Goal: Information Seeking & Learning: Learn about a topic

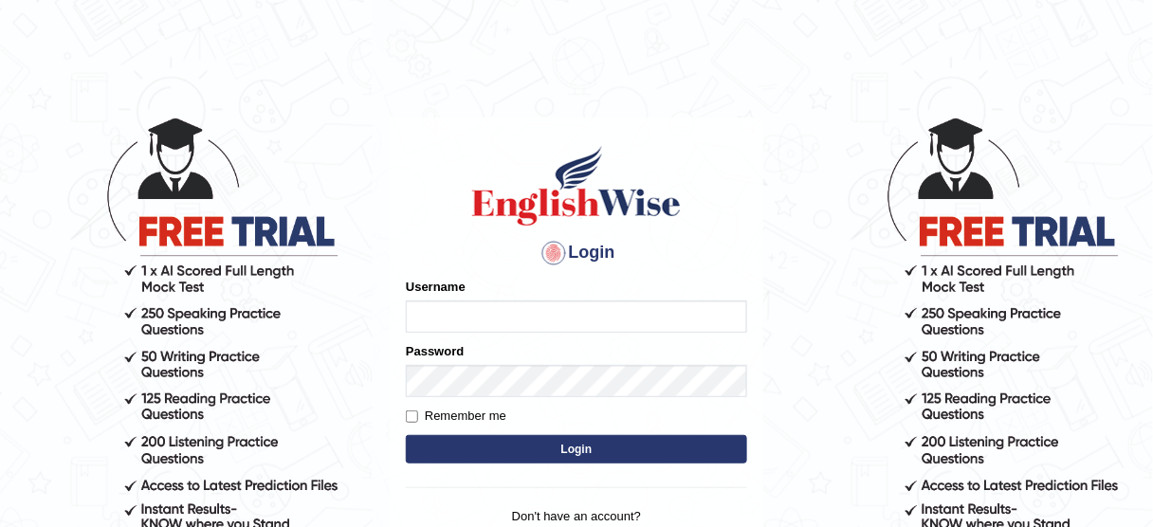
type input "susmitas_parramatta"
click at [447, 456] on button "Login" at bounding box center [576, 449] width 341 height 28
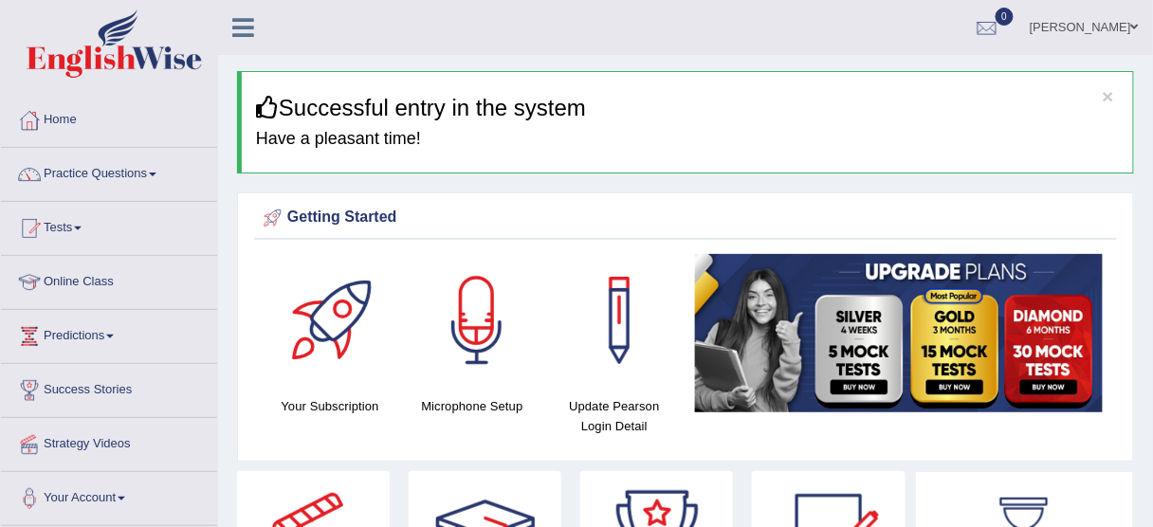
click at [106, 173] on link "Practice Questions" at bounding box center [109, 171] width 216 height 47
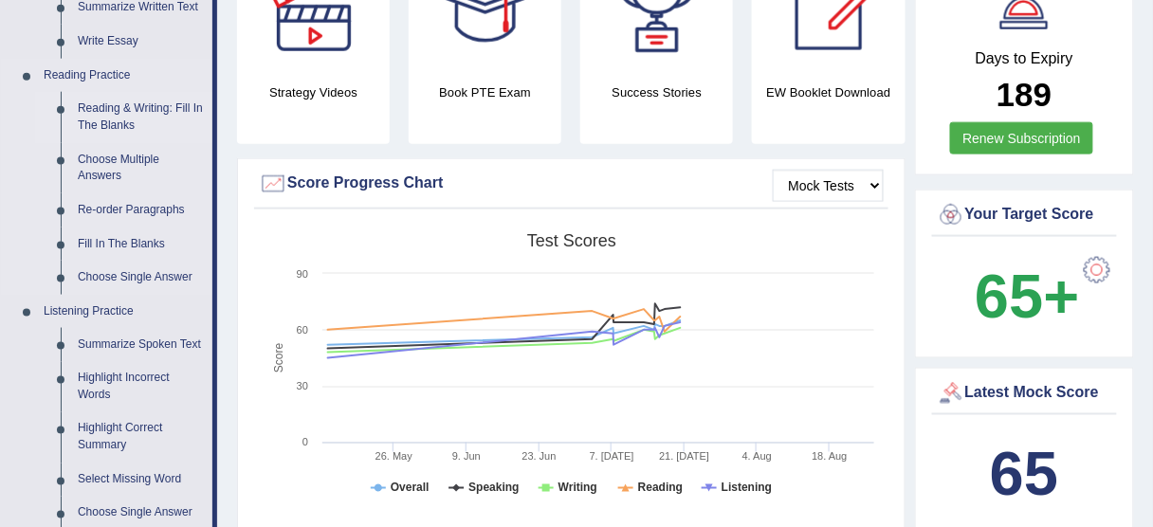
scroll to position [455, 0]
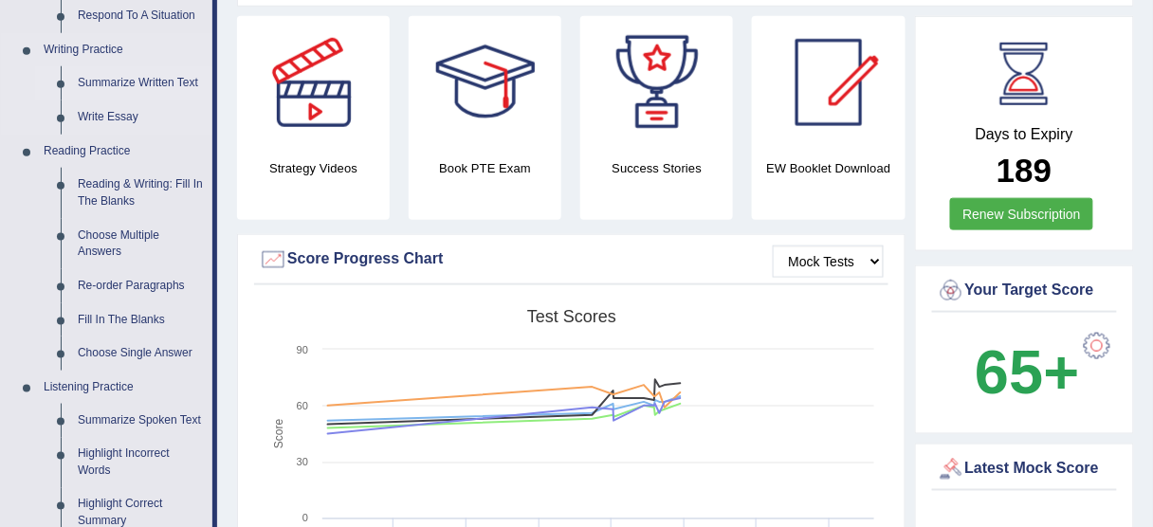
click at [137, 83] on link "Summarize Written Text" at bounding box center [140, 83] width 143 height 34
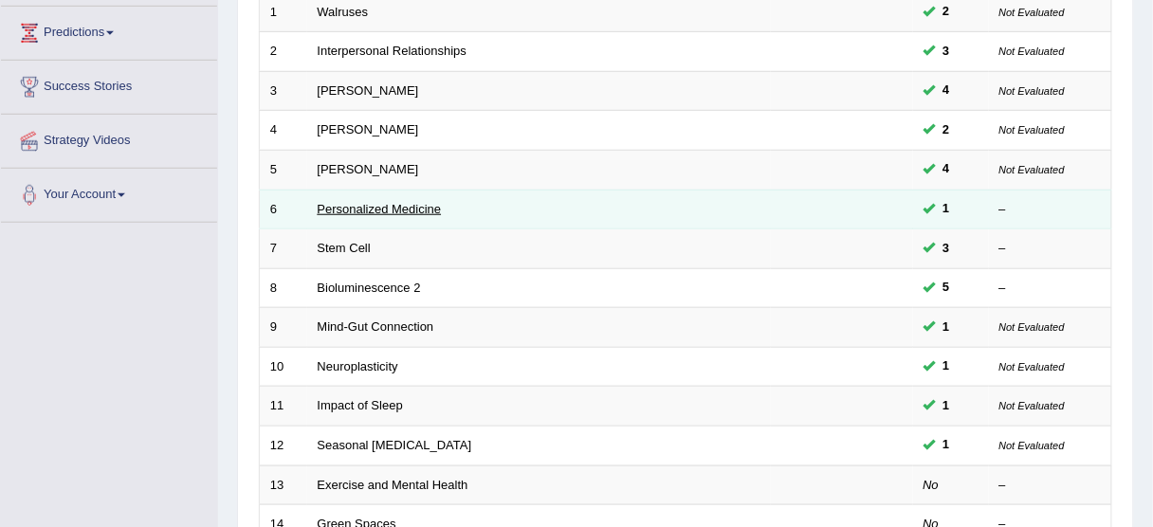
click at [394, 211] on link "Personalized Medicine" at bounding box center [380, 209] width 124 height 14
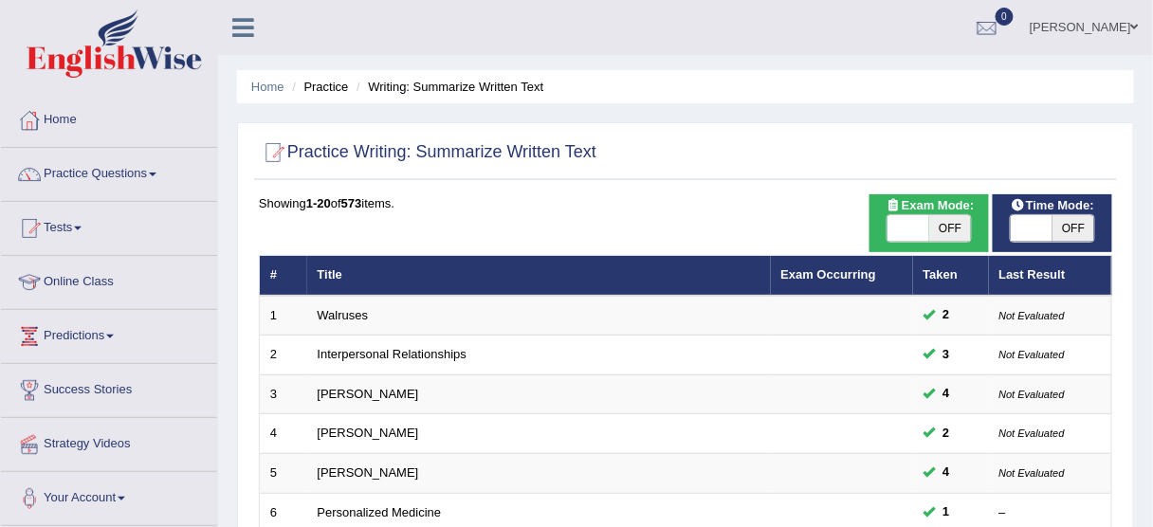
click at [1025, 233] on span at bounding box center [1032, 228] width 42 height 27
checkbox input "true"
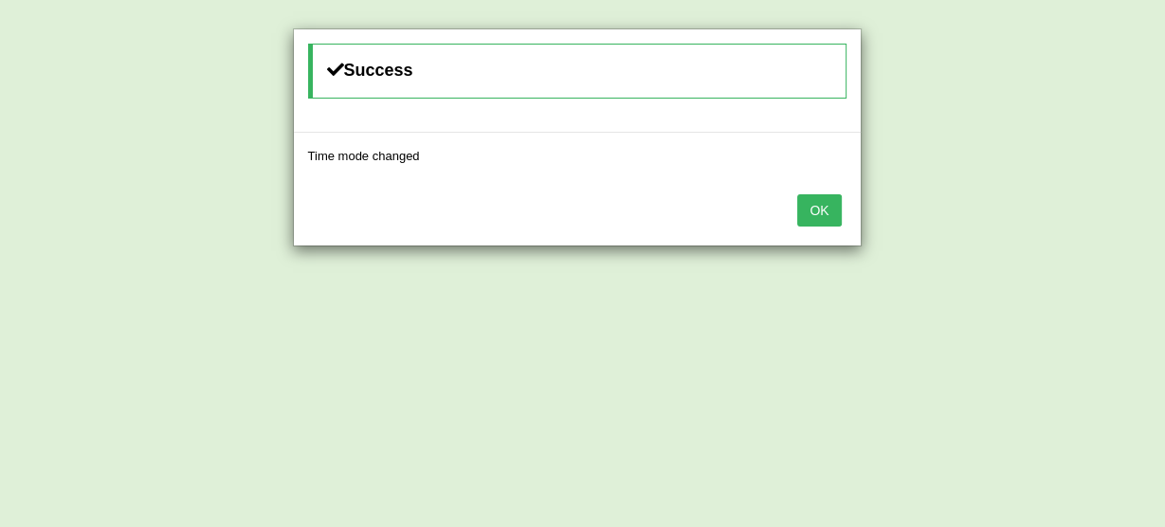
click at [815, 204] on button "OK" at bounding box center [819, 210] width 44 height 32
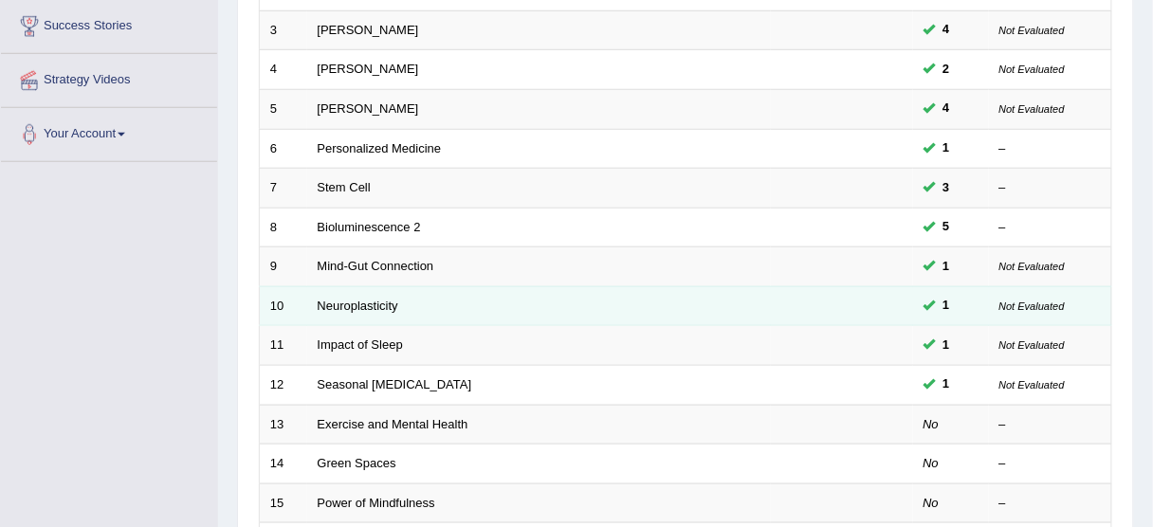
scroll to position [379, 0]
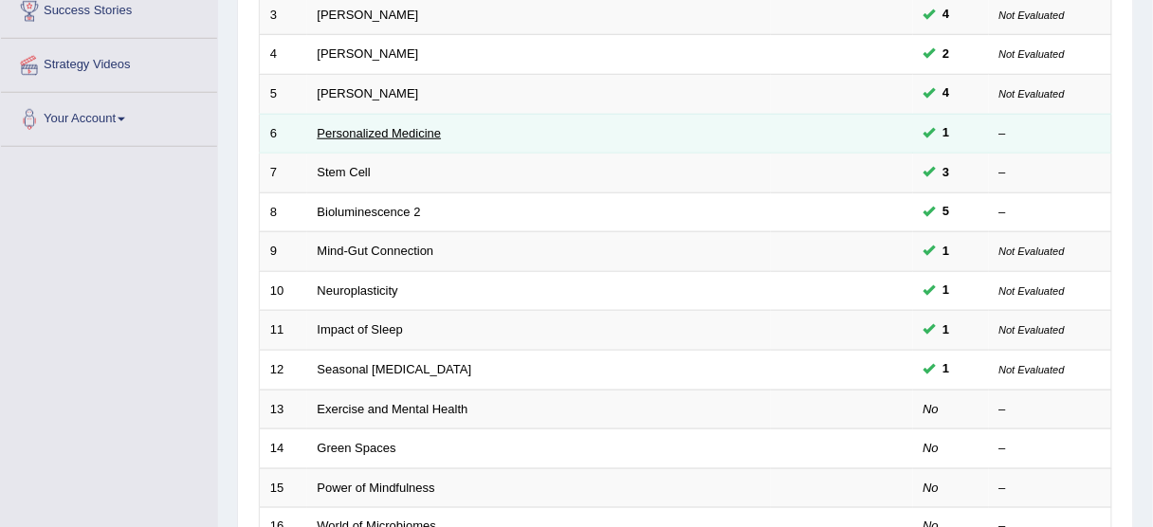
click at [369, 132] on link "Personalized Medicine" at bounding box center [380, 133] width 124 height 14
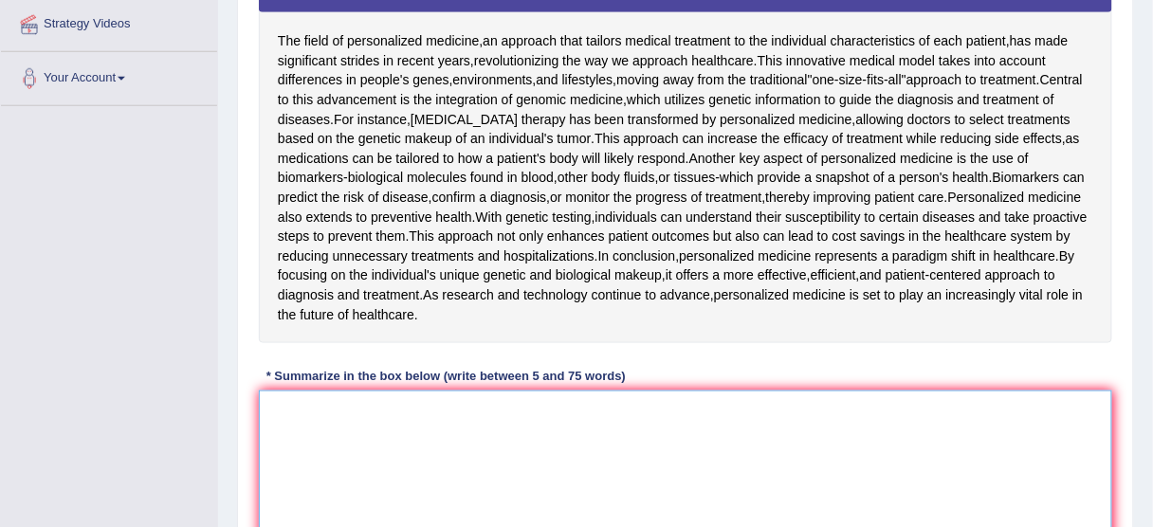
click at [303, 444] on textarea at bounding box center [685, 483] width 853 height 184
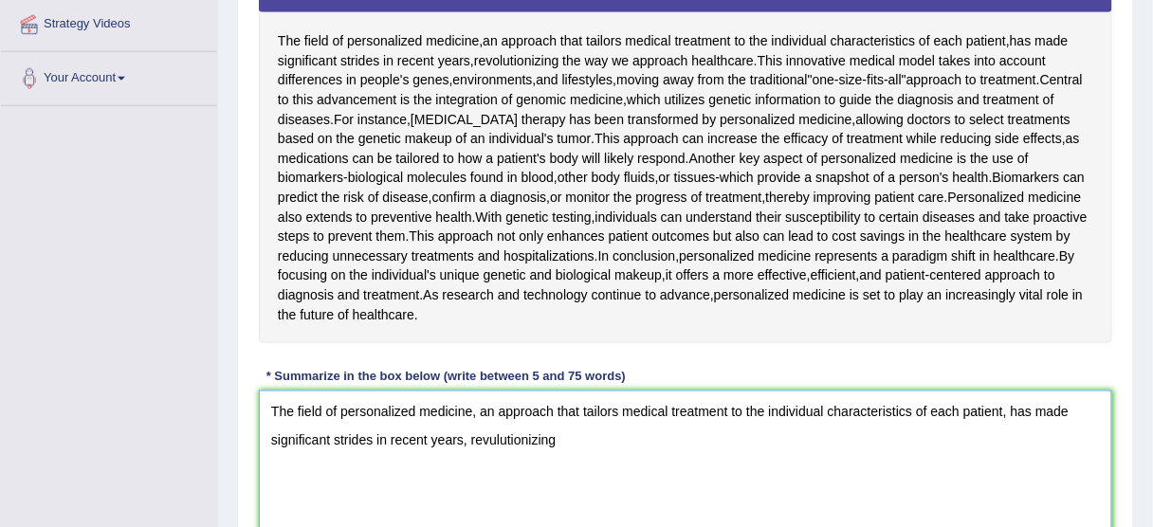
drag, startPoint x: 482, startPoint y: 444, endPoint x: 495, endPoint y: 441, distance: 13.6
click at [482, 444] on textarea "The field of personalized medicine, an approach that tailors medical treatment …" at bounding box center [685, 483] width 853 height 184
click at [495, 441] on textarea "The field of personalized medicine, an approach that tailors medical treatment …" at bounding box center [685, 483] width 853 height 184
click at [562, 441] on textarea "The field of personalized medicine, an approach that tailors medical treatment …" at bounding box center [685, 483] width 853 height 184
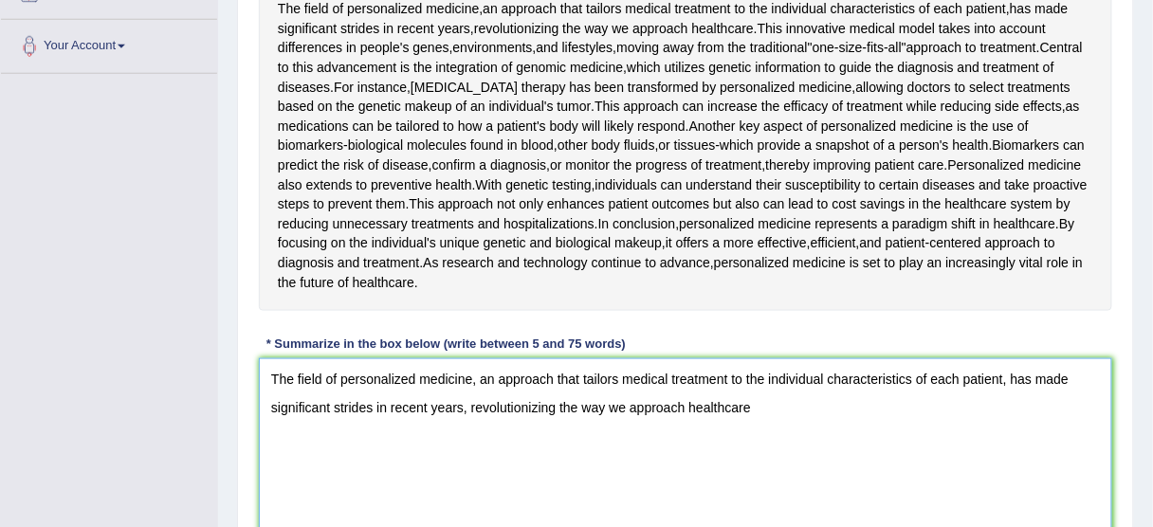
scroll to position [449, 0]
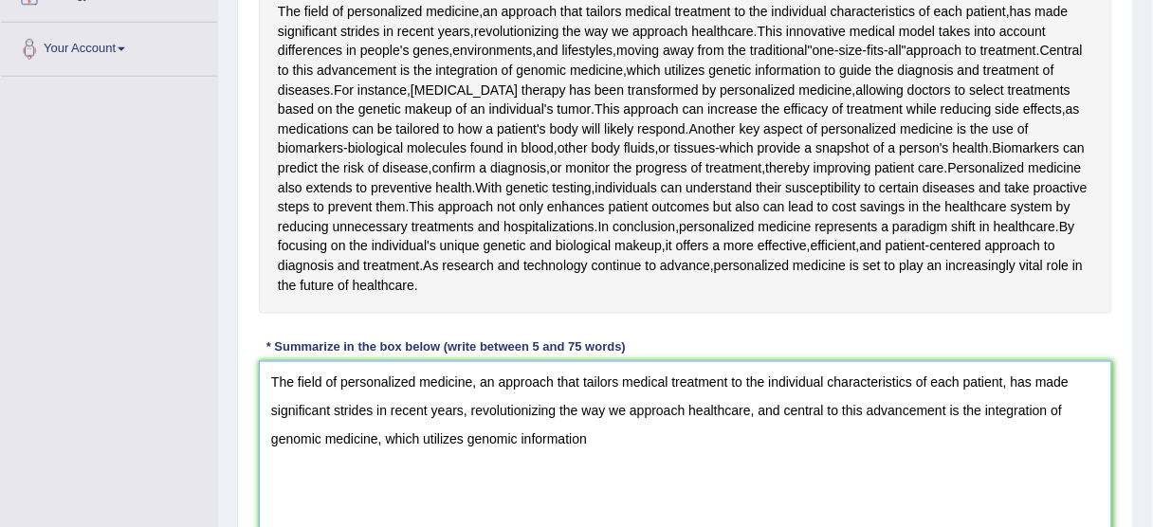
click at [508, 431] on textarea "The field of personalized medicine, an approach that tailors medical treatment …" at bounding box center [685, 453] width 853 height 184
click at [597, 431] on textarea "The field of personalized medicine, an approach that tailors medical treatment …" at bounding box center [685, 453] width 853 height 184
drag, startPoint x: 480, startPoint y: 376, endPoint x: 792, endPoint y: 383, distance: 312.0
click at [792, 383] on textarea "The field of personalized medicine, an approach that tailors medical treatment …" at bounding box center [685, 453] width 853 height 184
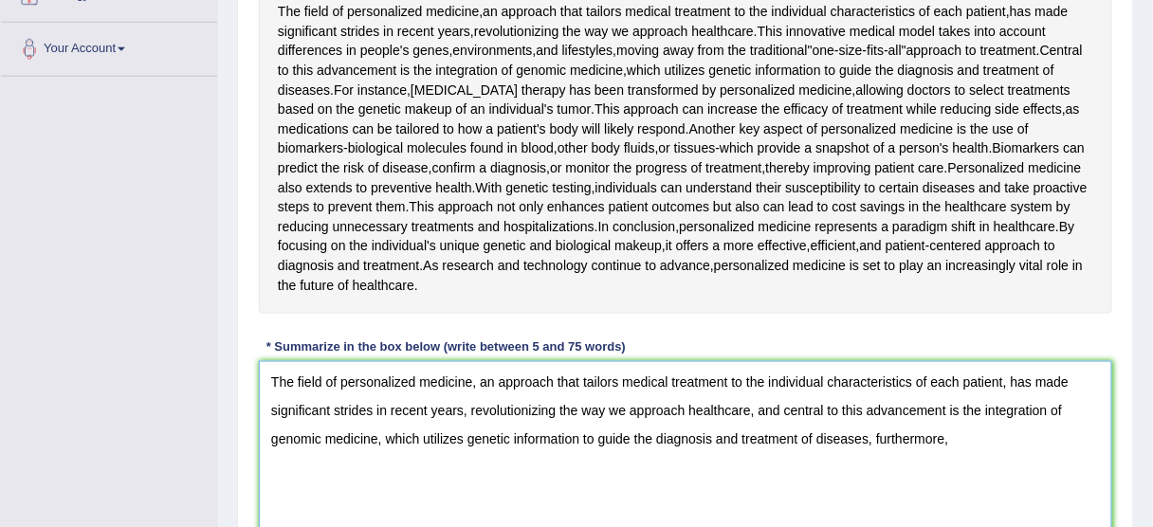
drag, startPoint x: 479, startPoint y: 408, endPoint x: 758, endPoint y: 398, distance: 278.9
click at [757, 398] on textarea "The field of personalized medicine, an approach that tailors medical treatment …" at bounding box center [685, 453] width 853 height 184
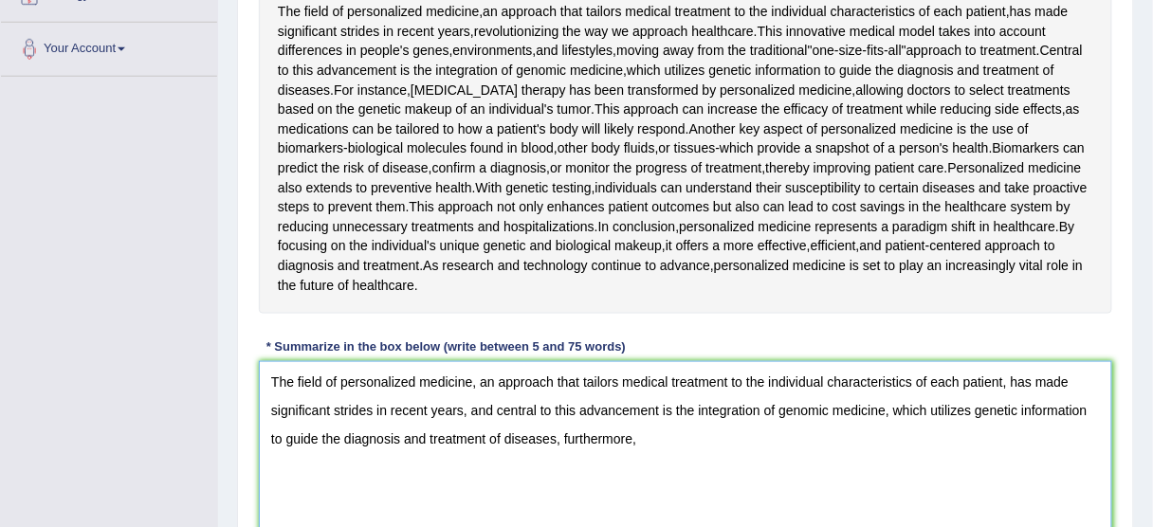
click at [623, 433] on textarea "The field of personalized medicine, an approach that tailors medical treatment …" at bounding box center [685, 453] width 853 height 184
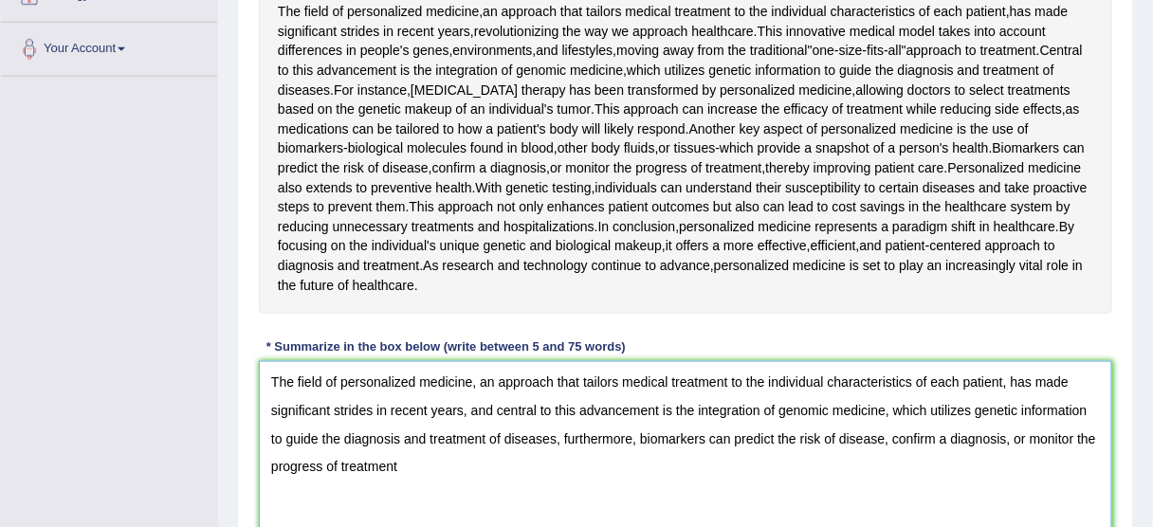
type textarea "The field of personalized medicine, an approach that tailors medical treatment …"
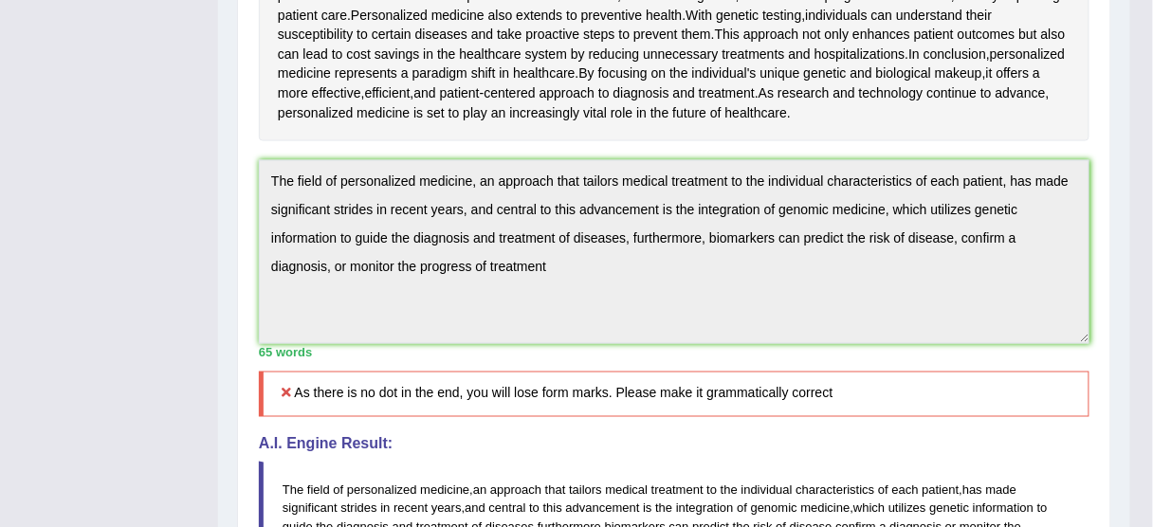
scroll to position [601, 0]
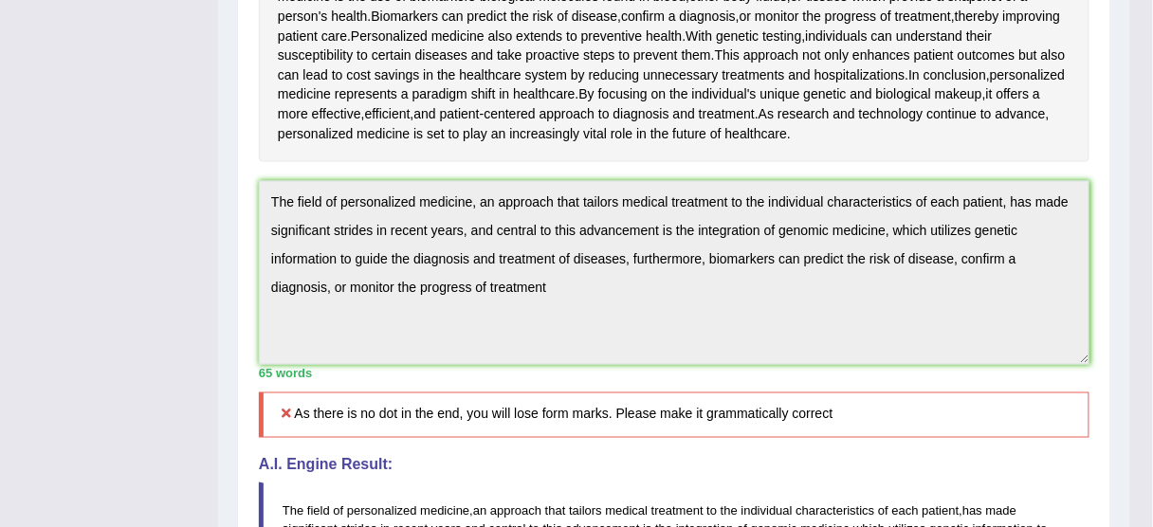
click at [516, 251] on div "Practice Writing: Summarize Written Text 6 Personalized Medicine Instructions: …" at bounding box center [674, 225] width 874 height 1334
drag, startPoint x: 237, startPoint y: 198, endPoint x: 284, endPoint y: 196, distance: 46.5
click at [258, 196] on div "Instructions: Read the passage below and summarize it using one sentence. Type …" at bounding box center [674, 212] width 840 height 1127
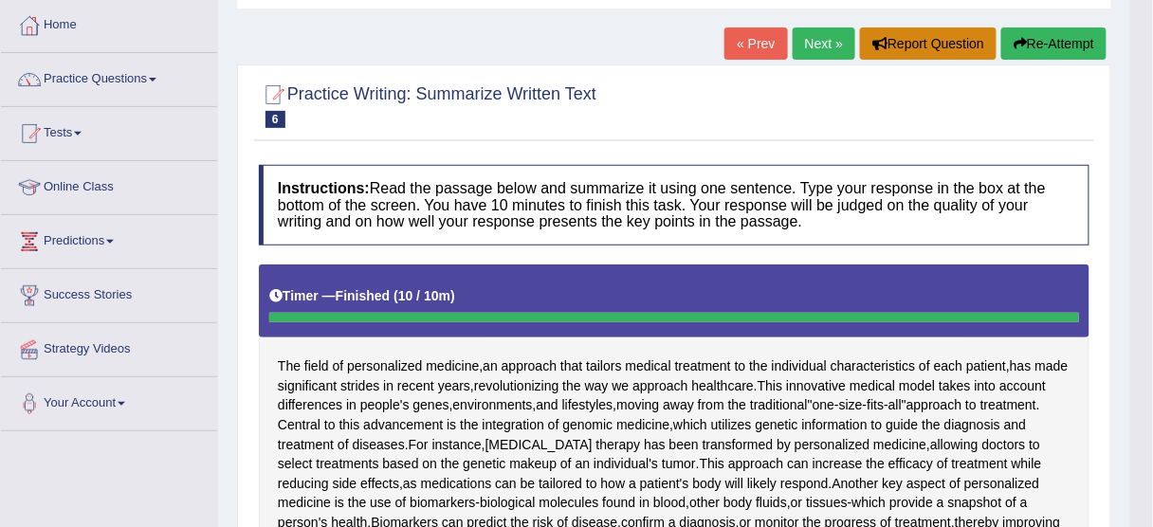
scroll to position [0, 0]
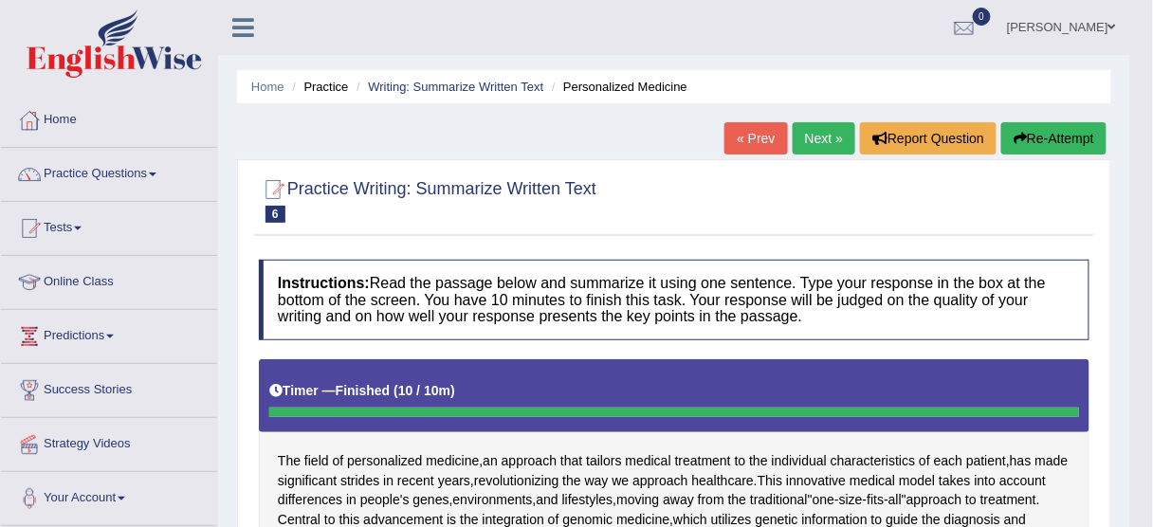
click at [1022, 134] on icon "button" at bounding box center [1020, 138] width 13 height 13
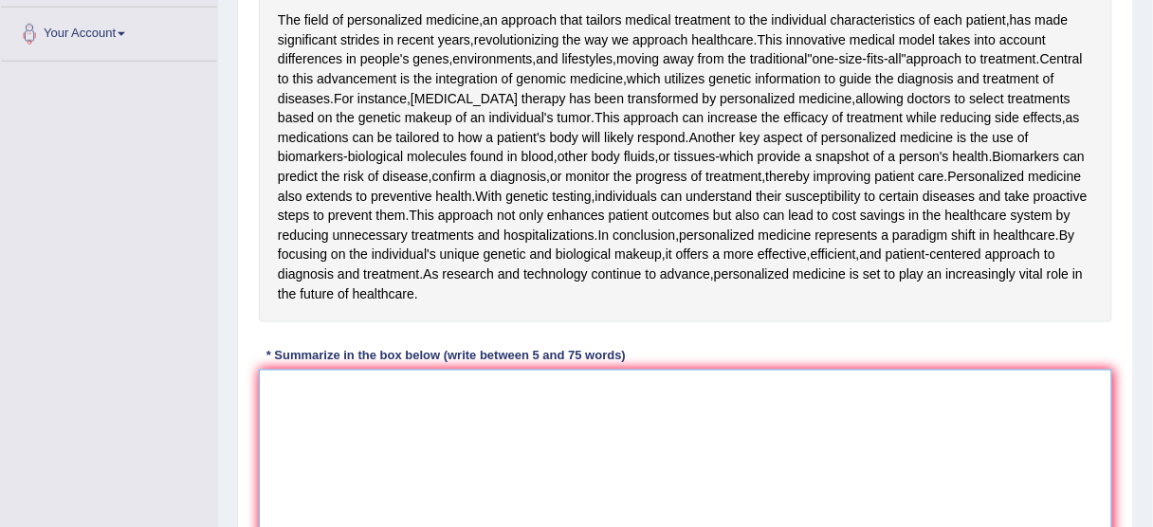
click at [448, 408] on textarea at bounding box center [685, 462] width 853 height 184
paste textarea "The field of personalized medicine, an approach that tailors medical treatment …"
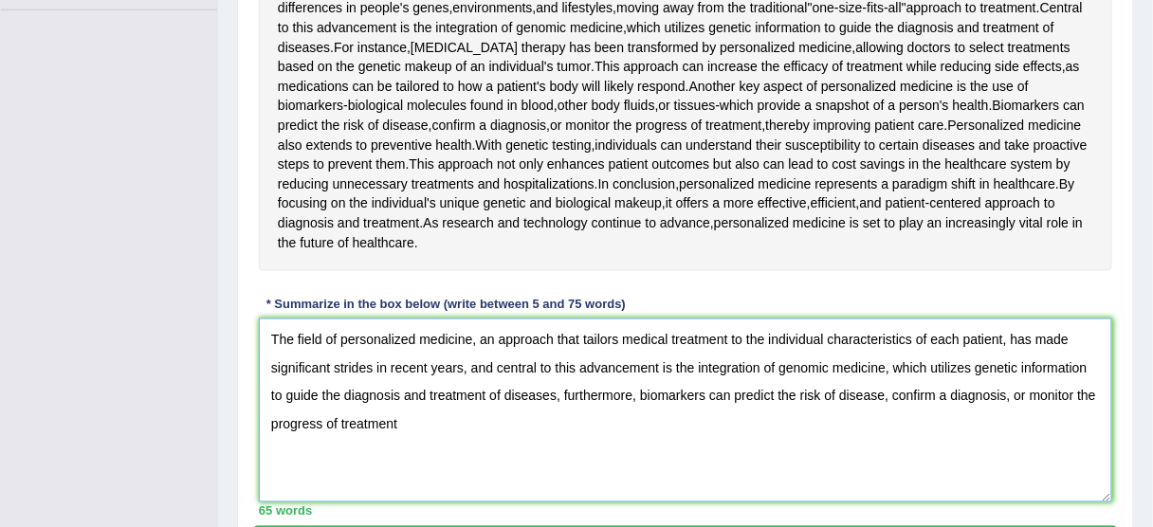
scroll to position [616, 0]
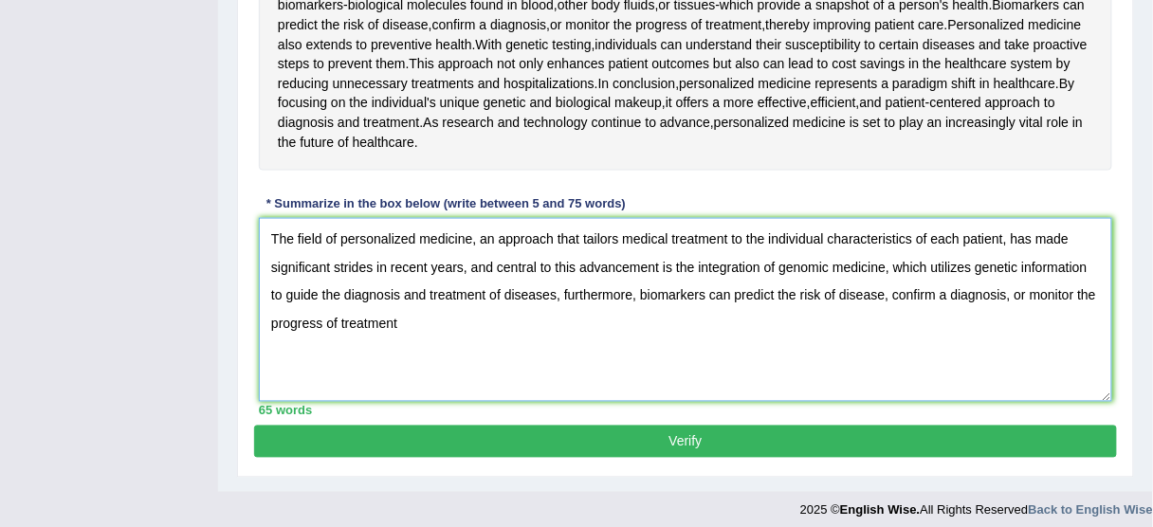
click at [389, 328] on textarea "The field of personalized medicine, an approach that tailors medical treatment …" at bounding box center [685, 310] width 853 height 184
click at [417, 325] on textarea "The field of personalized medicine, an approach that tailors medical treatment …" at bounding box center [685, 310] width 853 height 184
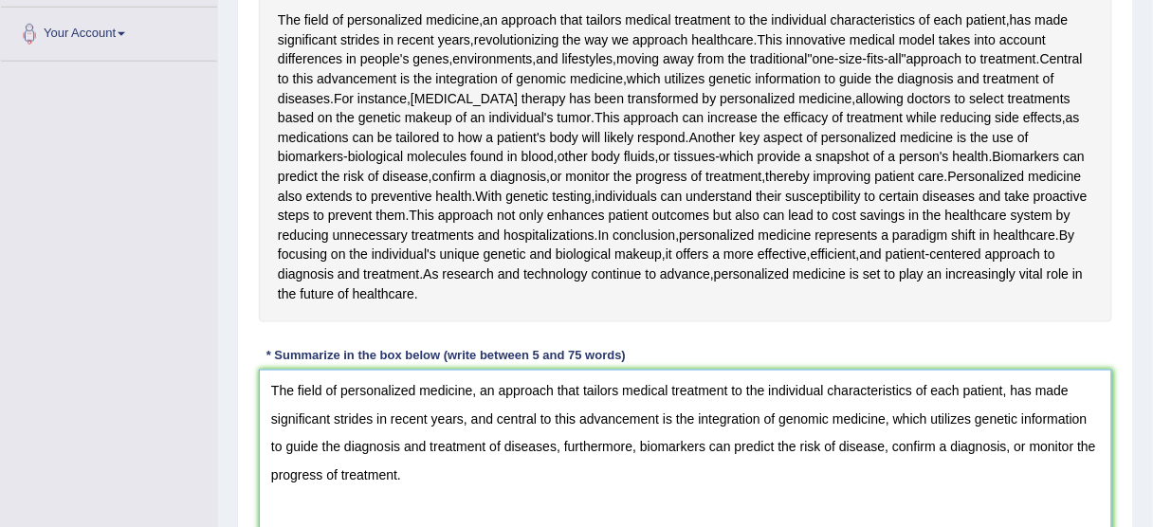
scroll to position [624, 0]
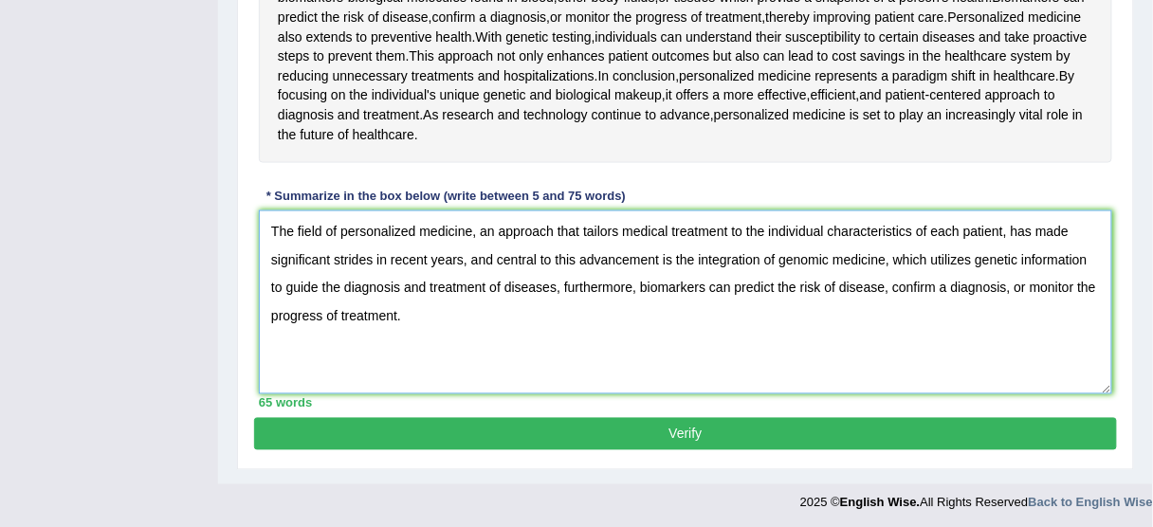
type textarea "The field of personalized medicine, an approach that tailors medical treatment …"
click at [446, 421] on button "Verify" at bounding box center [685, 434] width 863 height 32
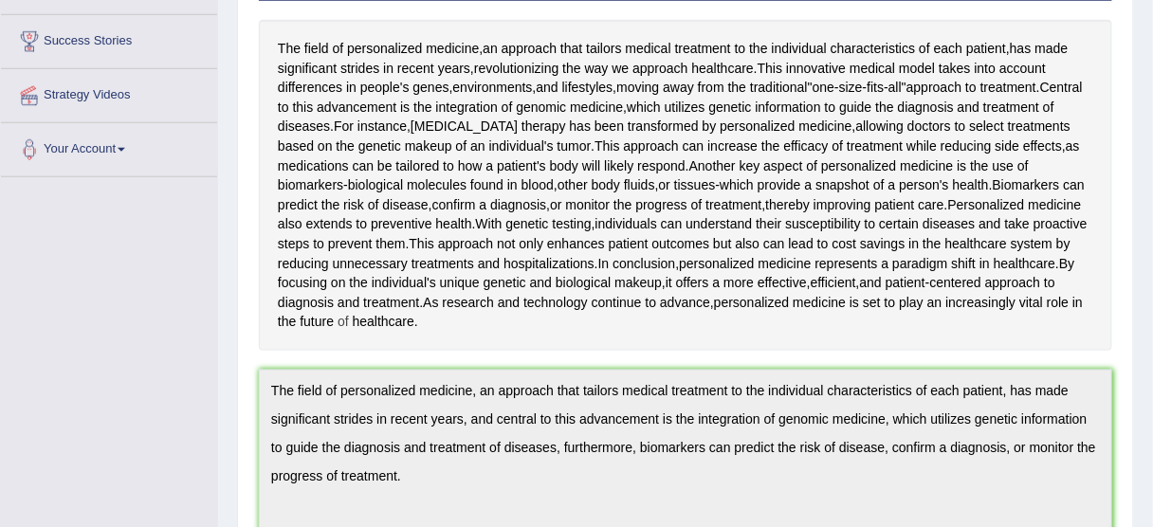
scroll to position [141, 0]
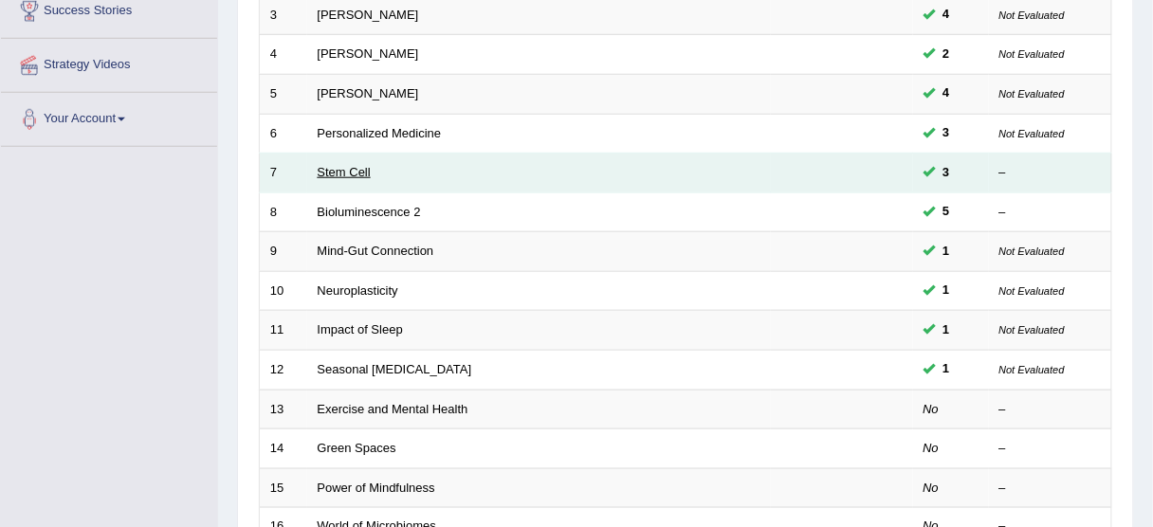
click at [367, 170] on link "Stem Cell" at bounding box center [344, 172] width 53 height 14
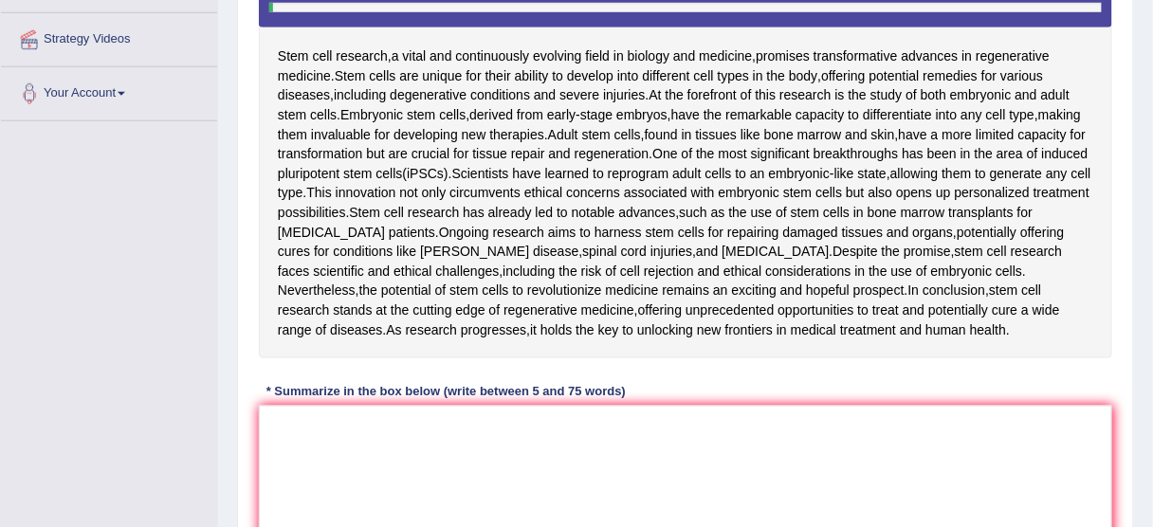
scroll to position [379, 0]
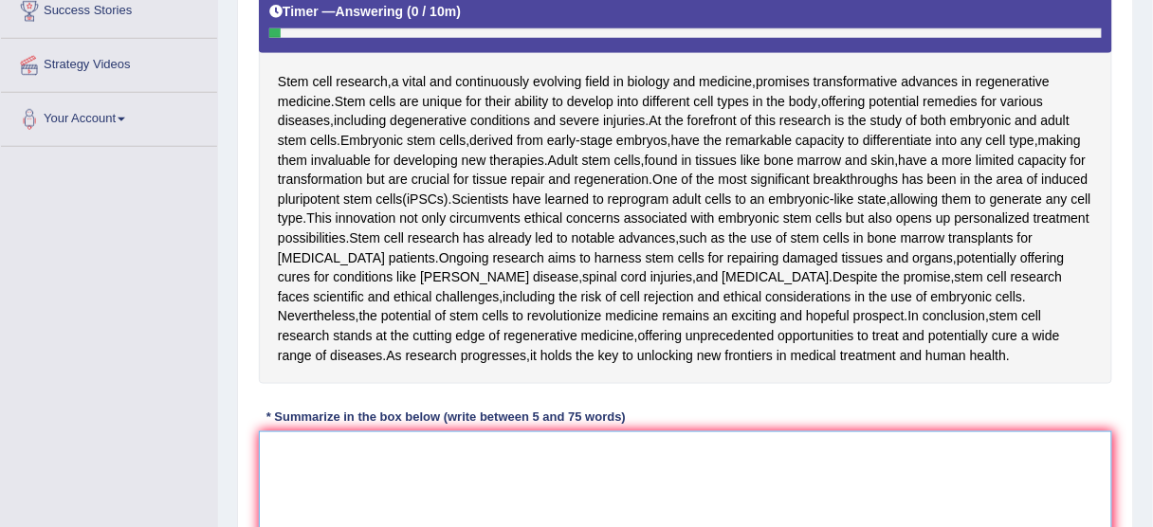
click at [315, 445] on textarea at bounding box center [685, 523] width 853 height 184
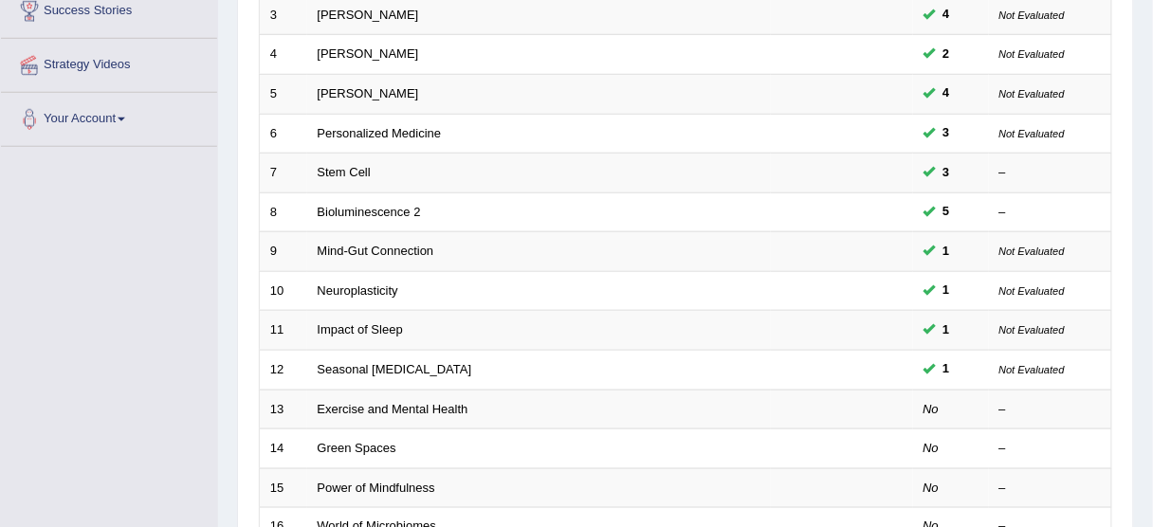
scroll to position [379, 0]
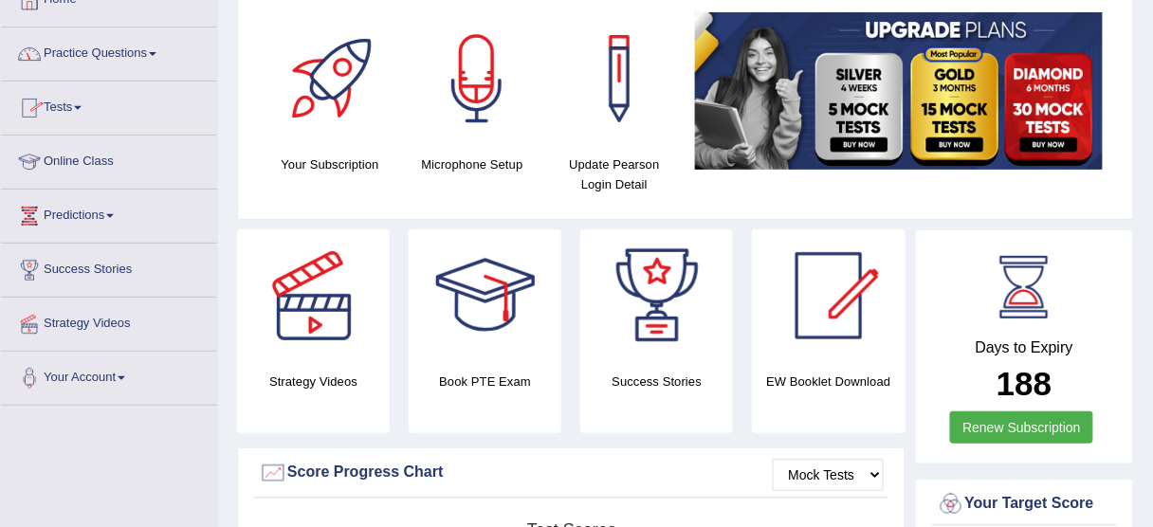
scroll to position [94, 0]
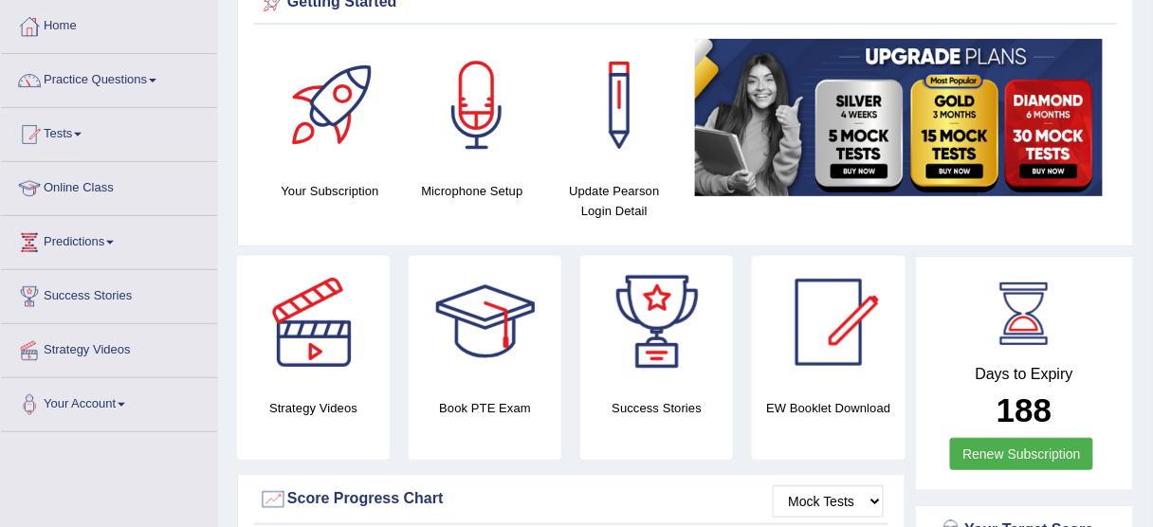
click at [89, 70] on link "Practice Questions" at bounding box center [109, 77] width 216 height 47
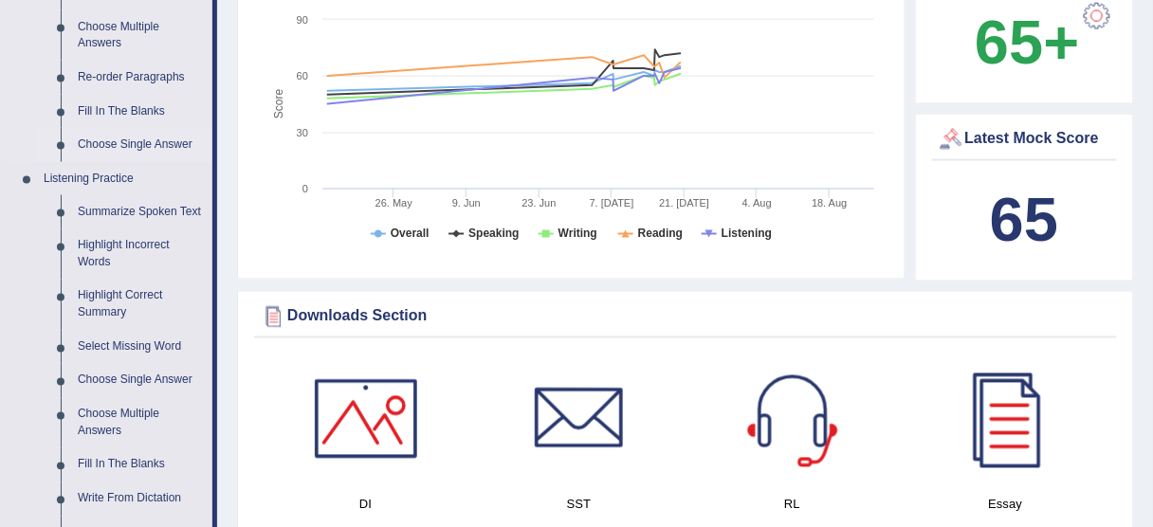
scroll to position [701, 0]
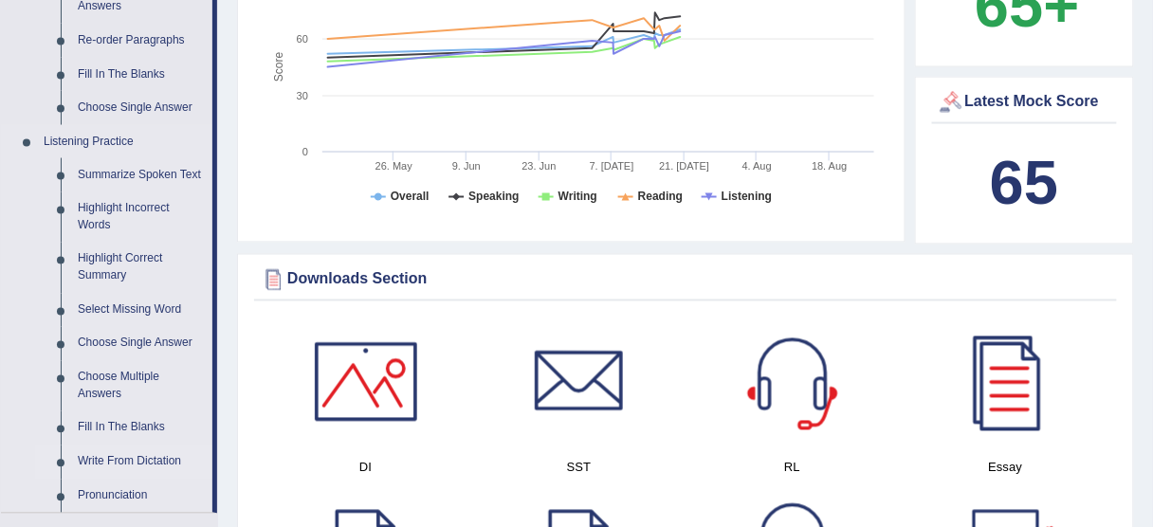
click at [123, 454] on link "Write From Dictation" at bounding box center [140, 463] width 143 height 34
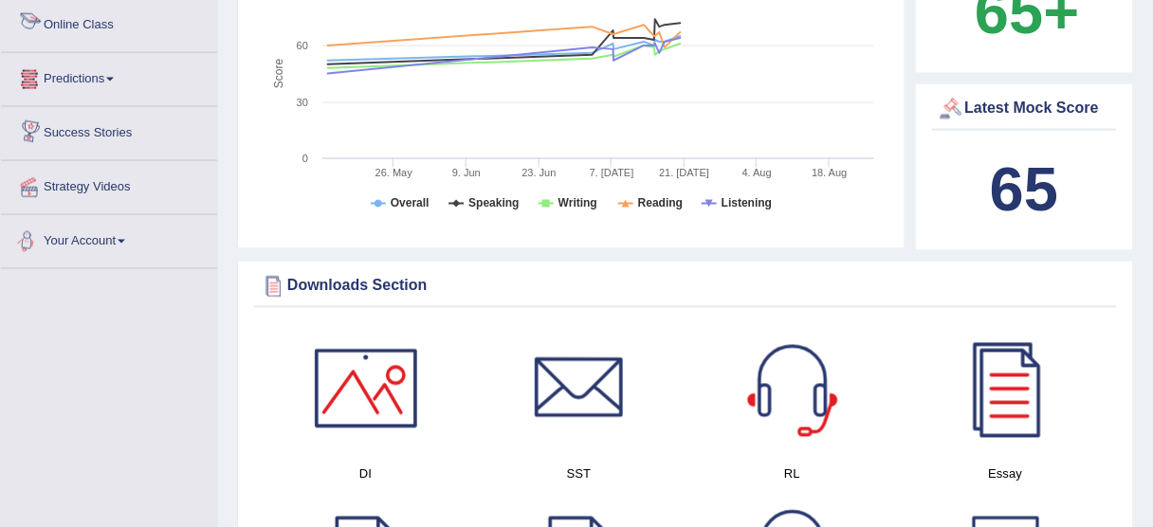
scroll to position [1291, 0]
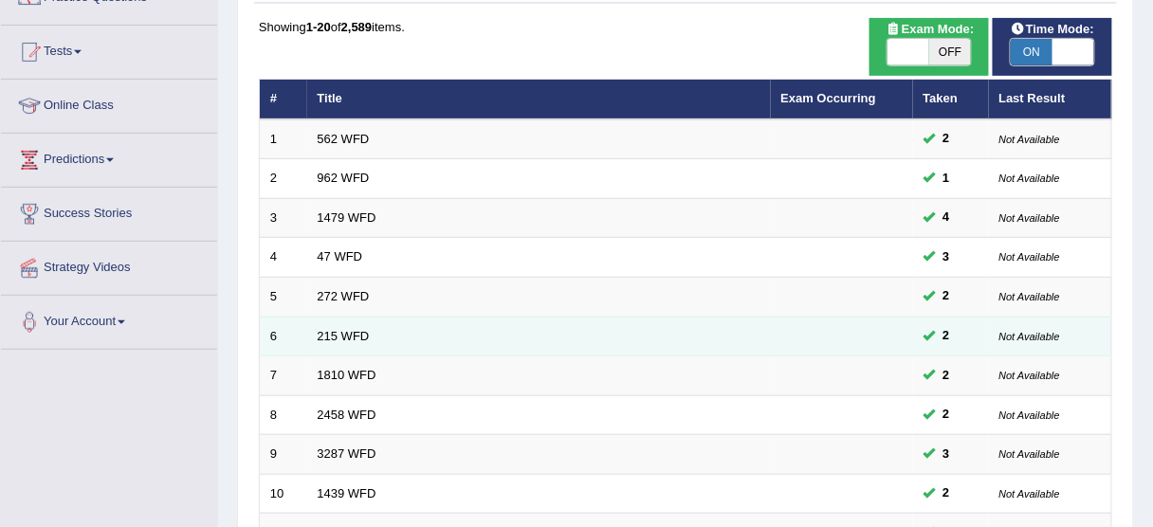
scroll to position [152, 0]
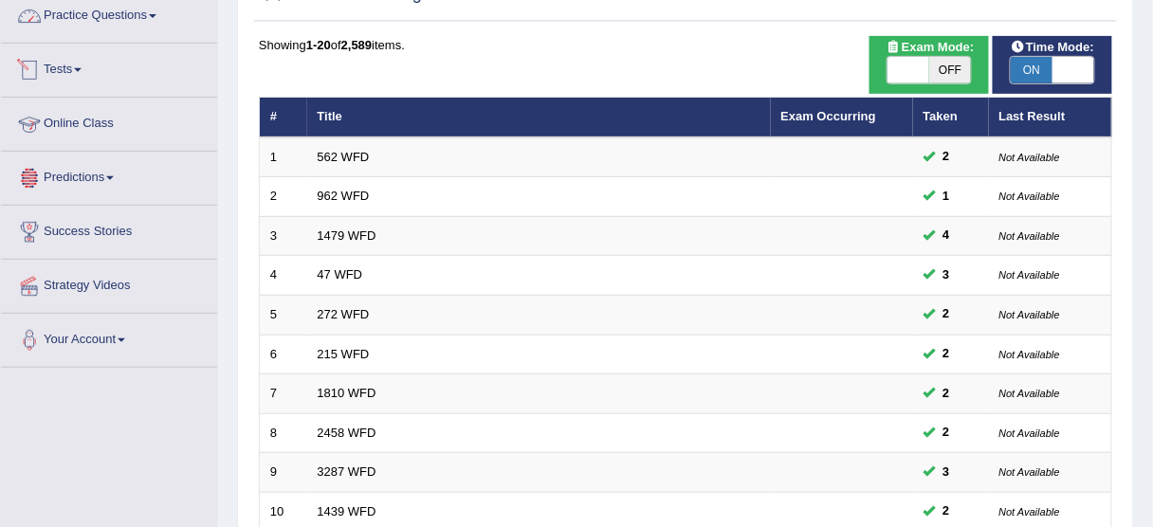
click at [119, 25] on link "Practice Questions" at bounding box center [109, 13] width 216 height 47
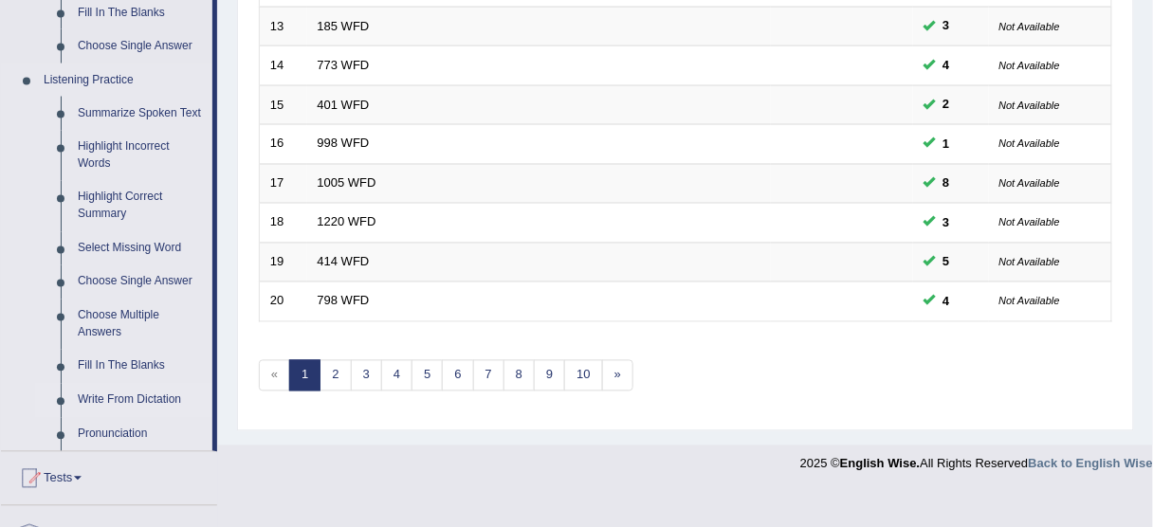
scroll to position [765, 0]
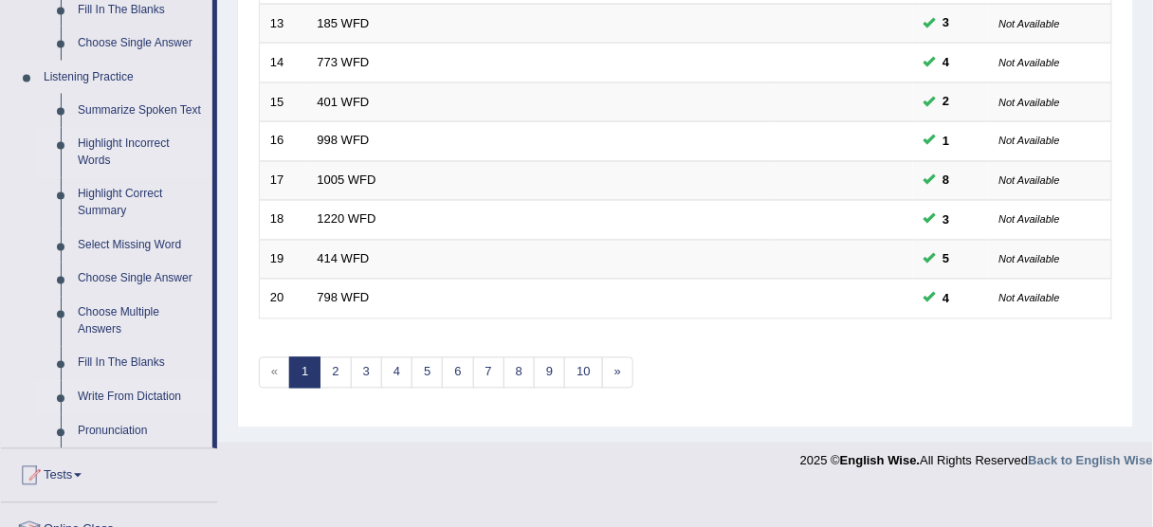
click at [117, 152] on link "Highlight Incorrect Words" at bounding box center [140, 153] width 143 height 50
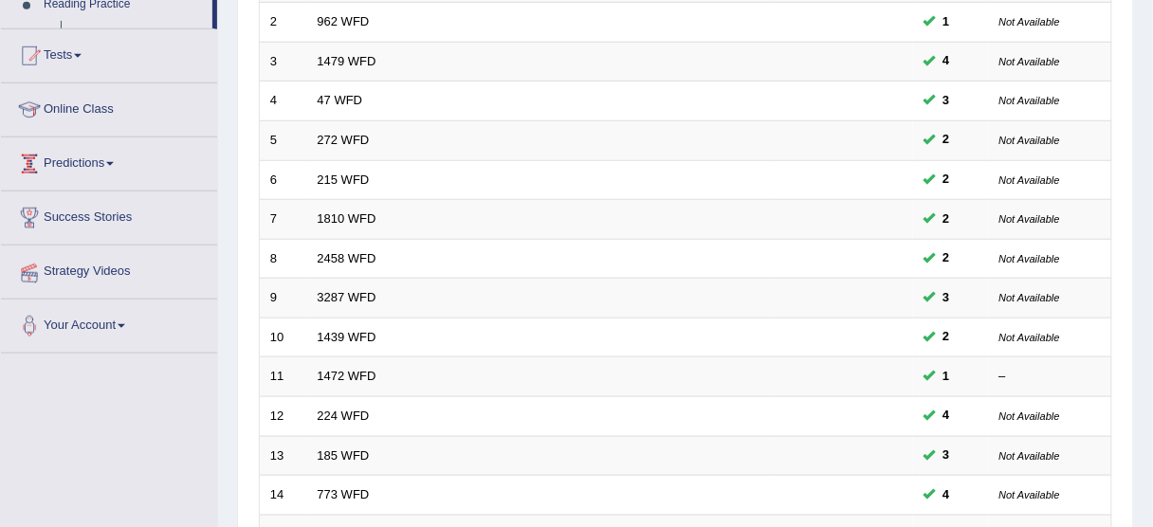
scroll to position [288, 0]
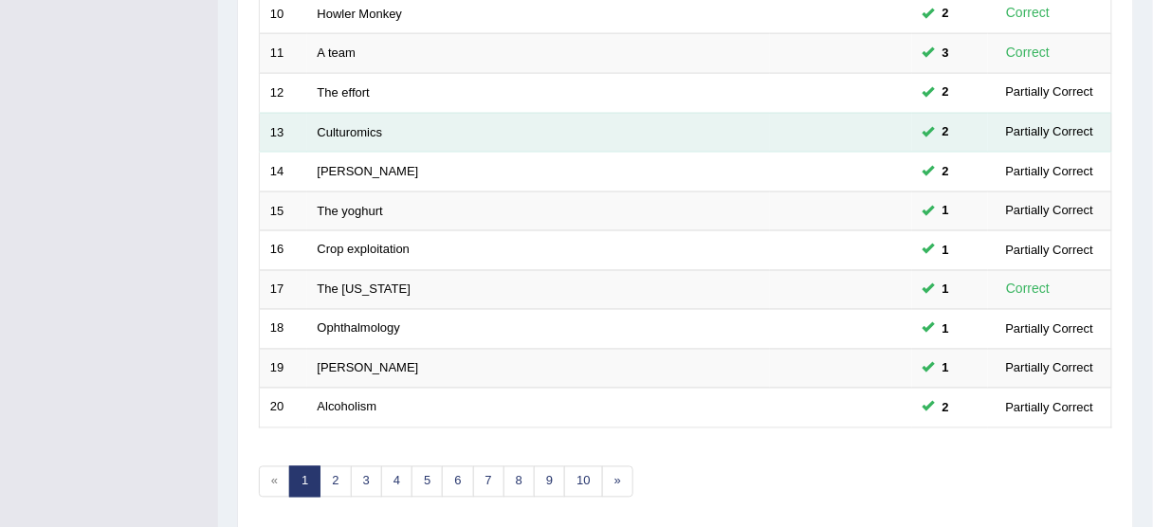
scroll to position [720, 0]
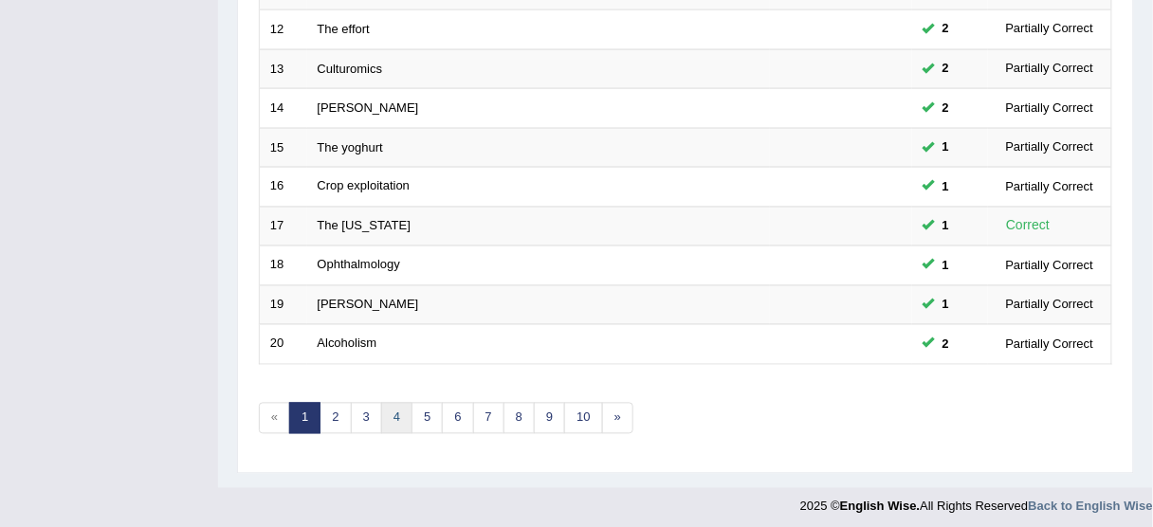
click at [396, 403] on link "4" at bounding box center [396, 418] width 31 height 31
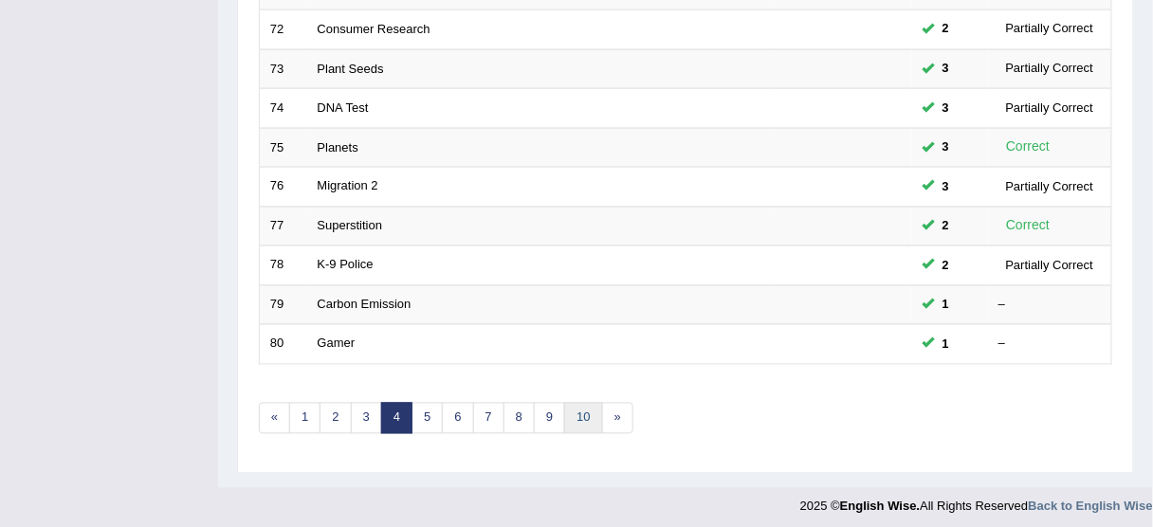
click at [564, 413] on link "10" at bounding box center [583, 418] width 38 height 31
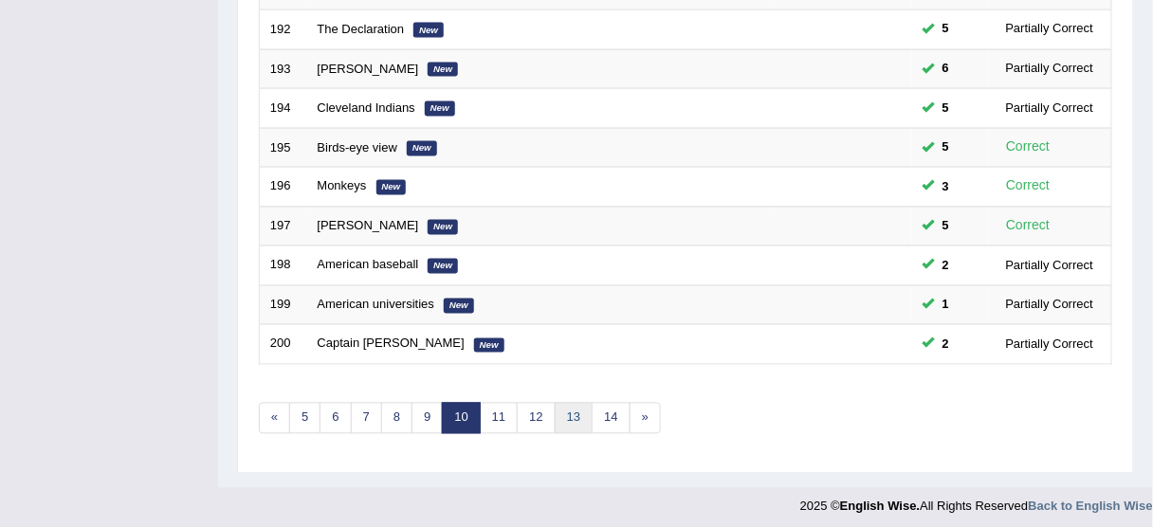
click at [555, 406] on link "13" at bounding box center [574, 418] width 38 height 31
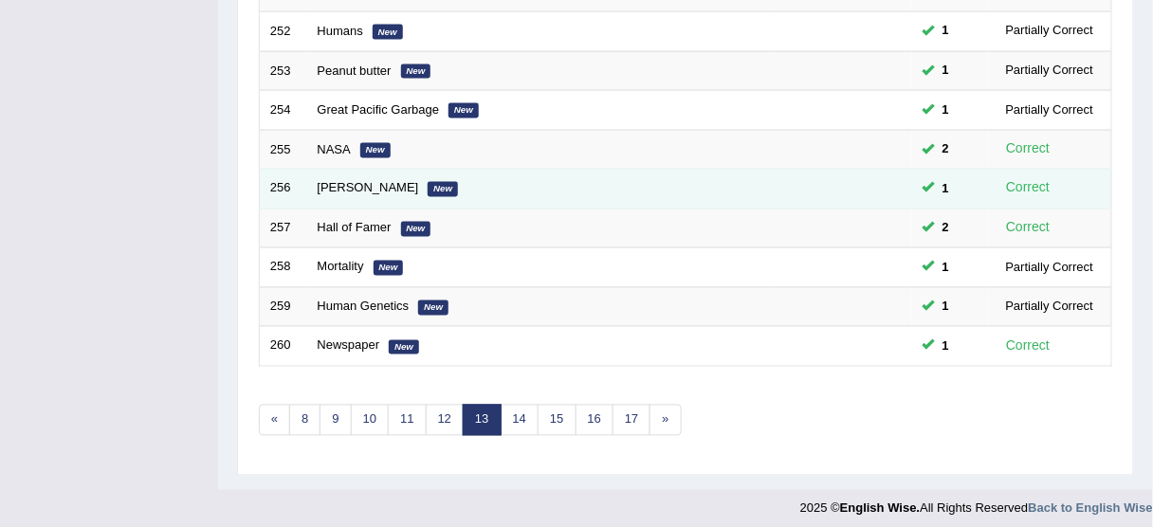
scroll to position [720, 0]
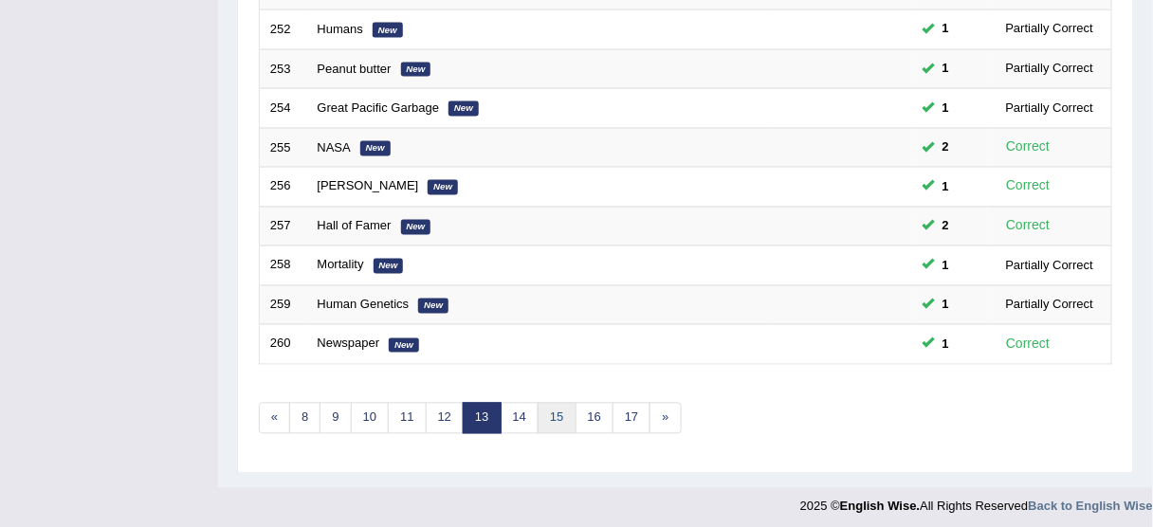
click at [564, 407] on link "15" at bounding box center [557, 418] width 38 height 31
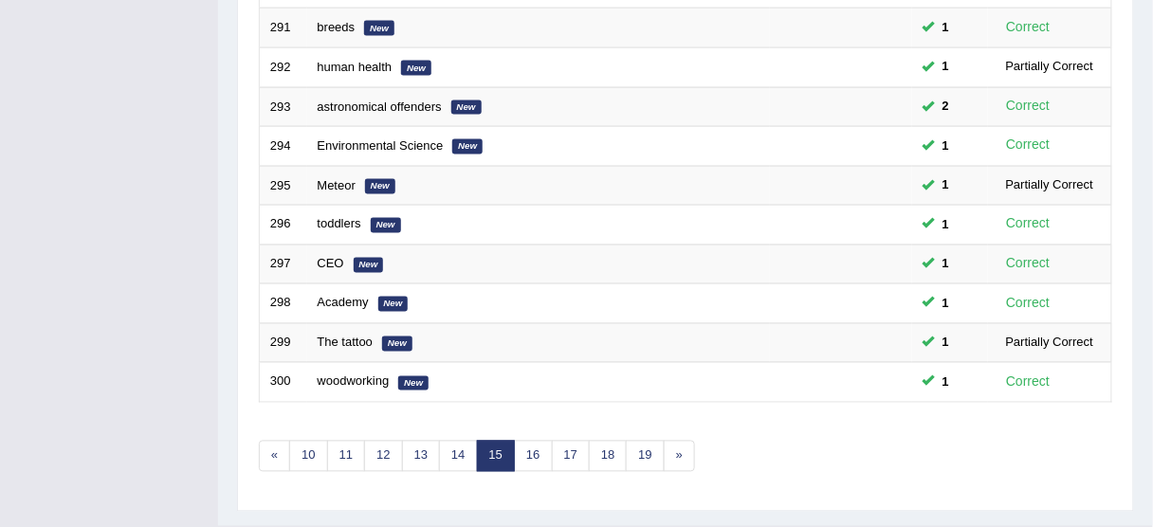
scroll to position [683, 0]
click at [552, 440] on link "17" at bounding box center [571, 455] width 38 height 31
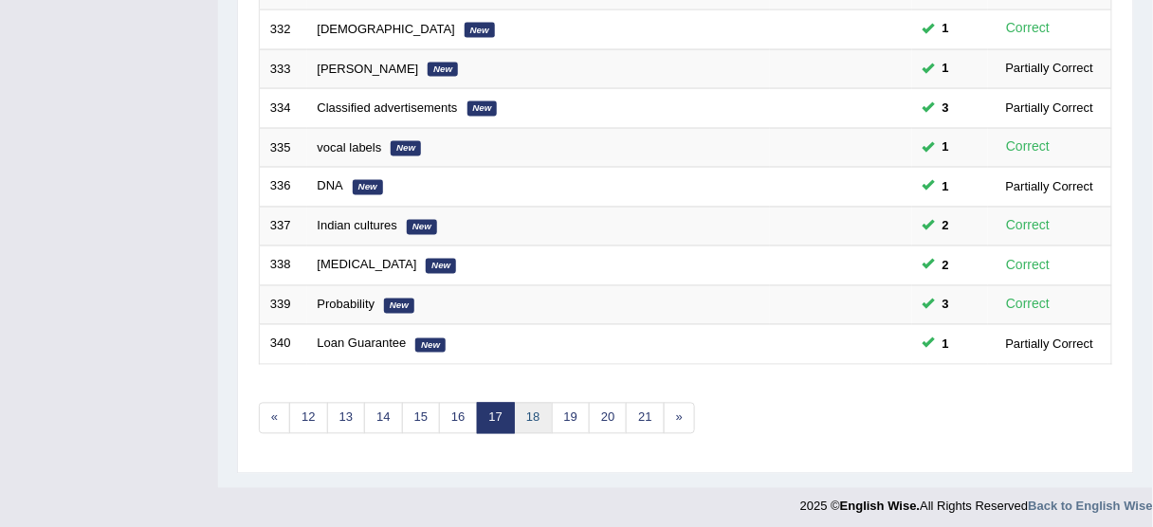
click at [522, 408] on link "18" at bounding box center [533, 418] width 38 height 31
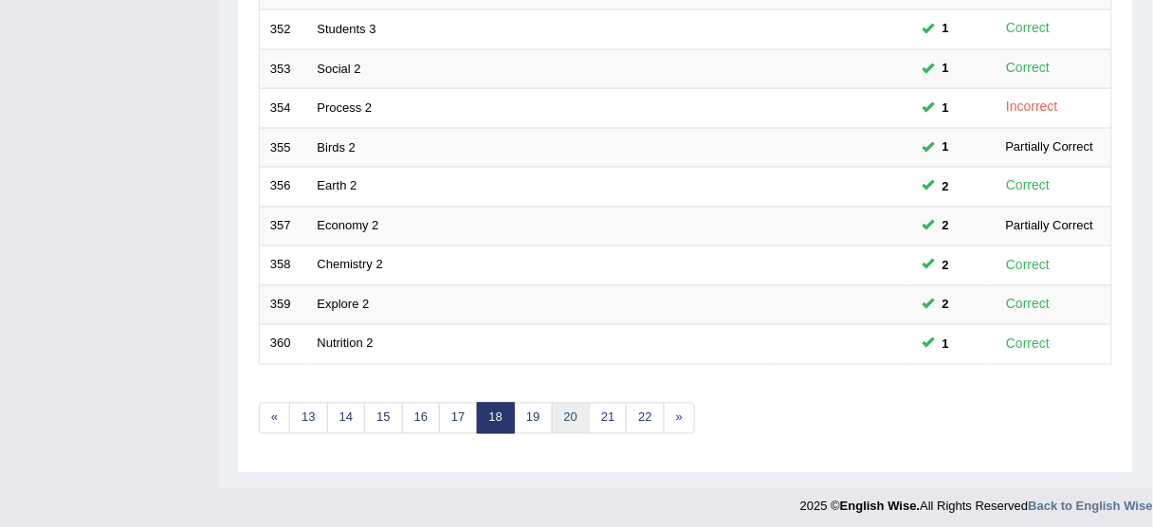
click at [569, 406] on link "20" at bounding box center [571, 418] width 38 height 31
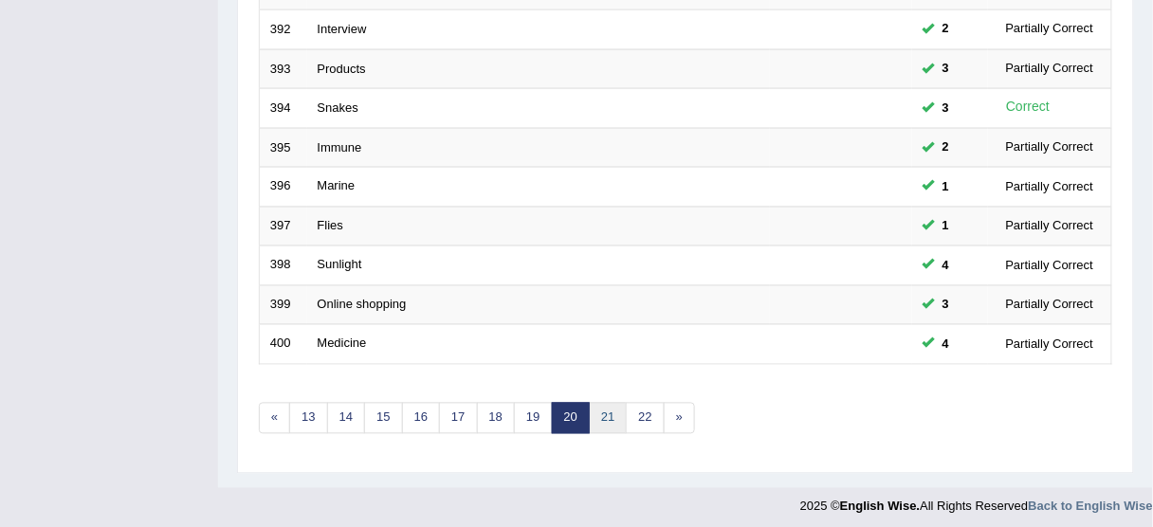
click at [595, 405] on link "21" at bounding box center [608, 418] width 38 height 31
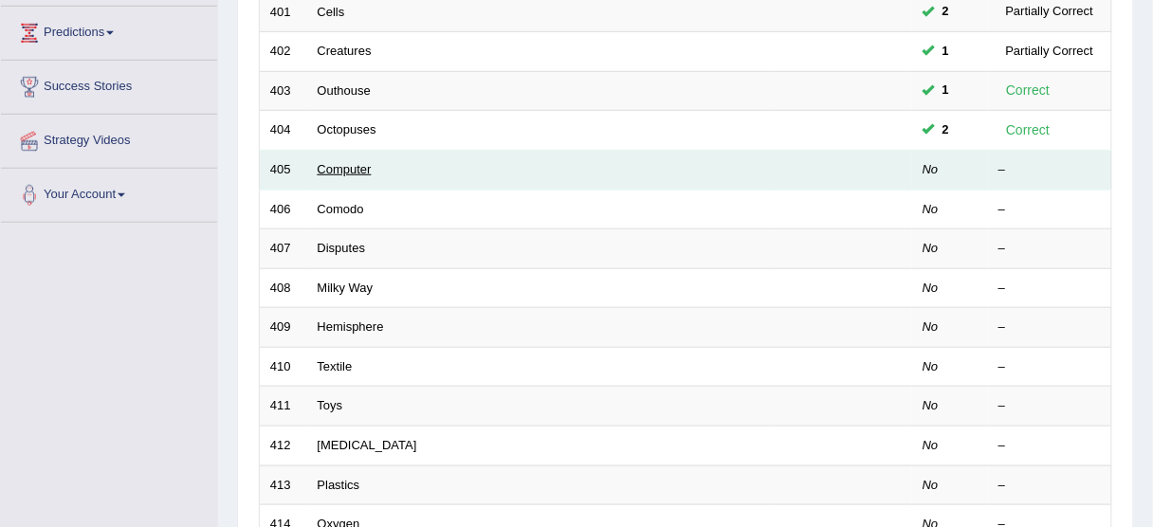
click at [343, 165] on link "Computer" at bounding box center [345, 169] width 54 height 14
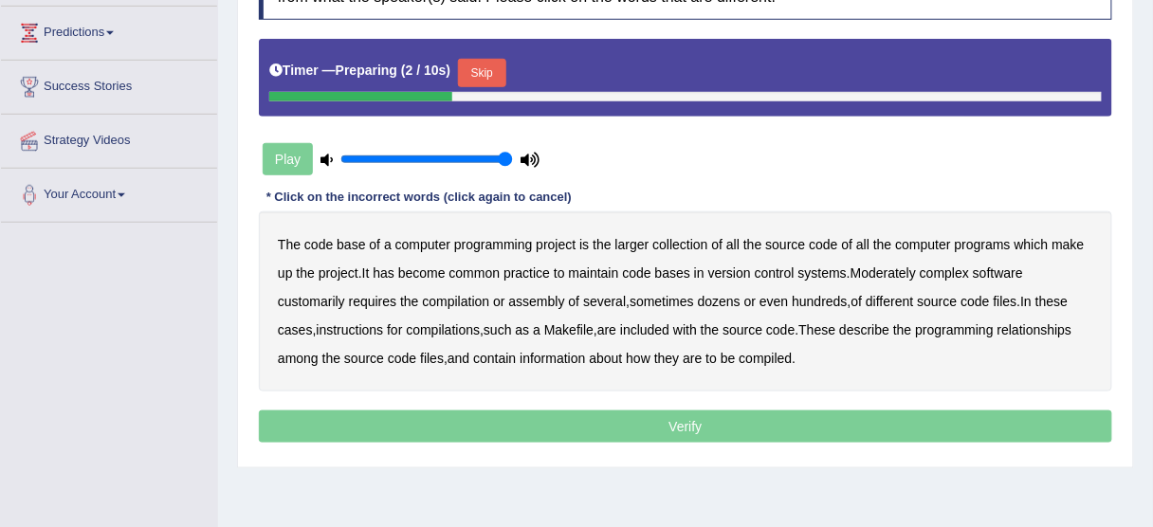
click at [494, 83] on button "Skip" at bounding box center [481, 73] width 47 height 28
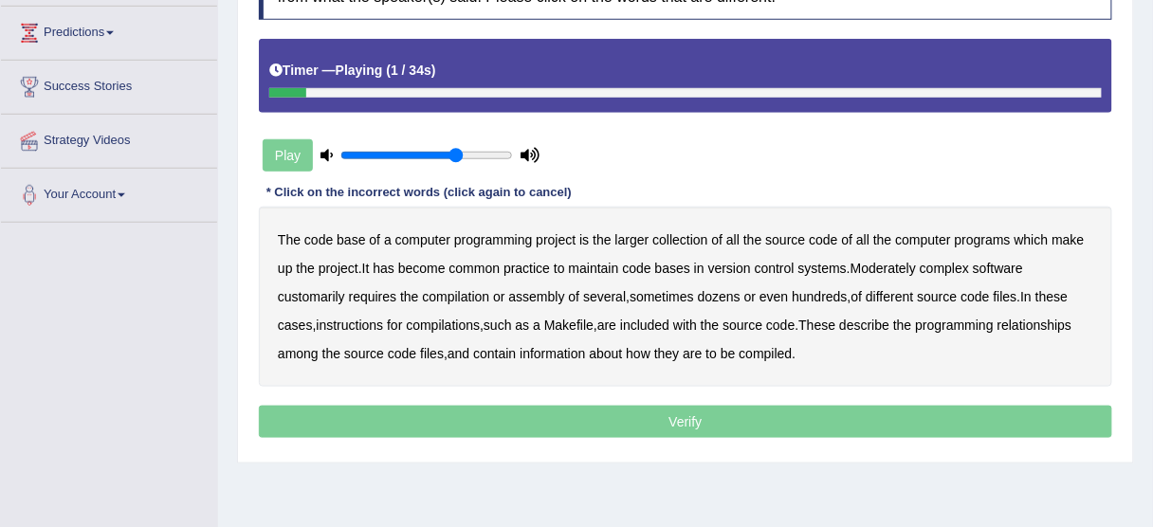
type input "0.7"
click at [458, 156] on input "range" at bounding box center [426, 155] width 173 height 15
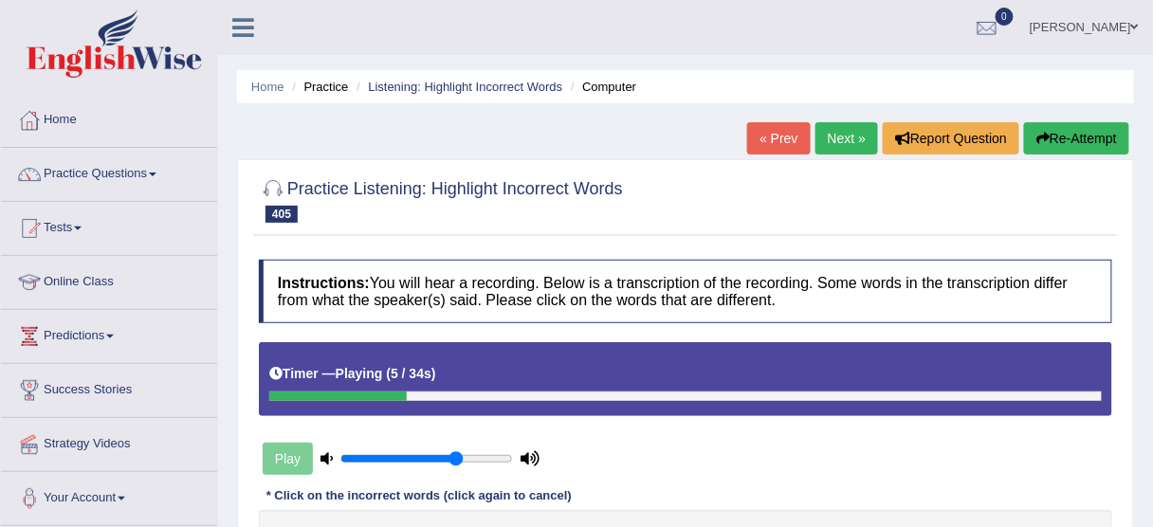
click at [1070, 138] on button "Re-Attempt" at bounding box center [1076, 138] width 105 height 32
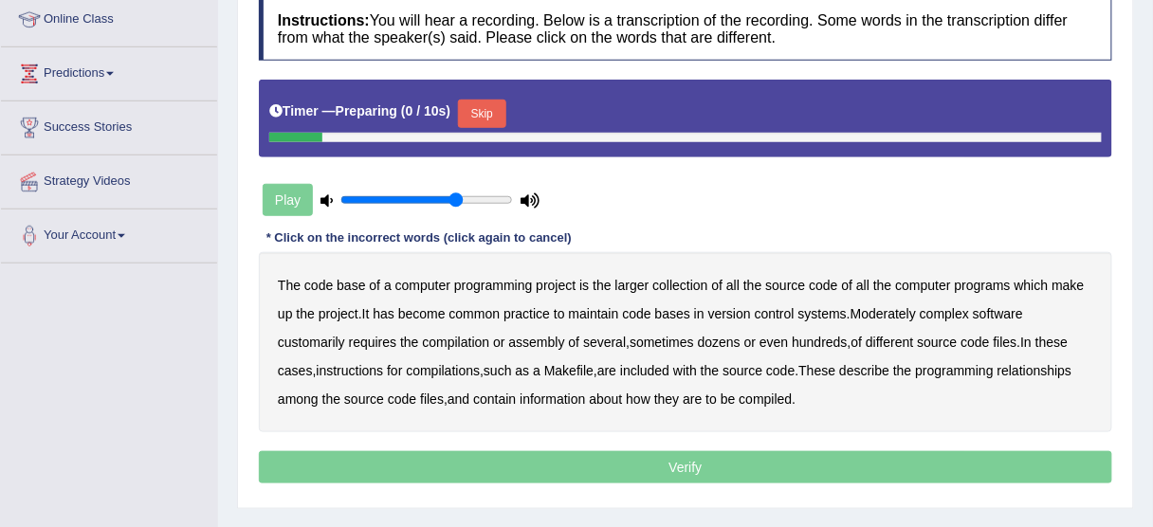
click at [497, 102] on button "Skip" at bounding box center [481, 114] width 47 height 28
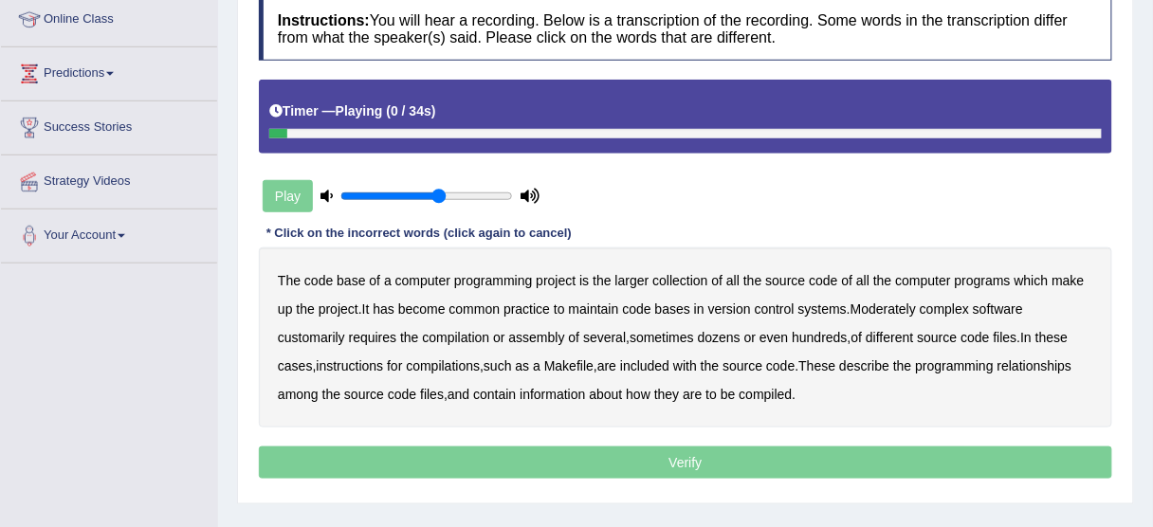
type input "0.6"
click at [435, 194] on input "range" at bounding box center [426, 196] width 173 height 15
click at [555, 277] on b "project" at bounding box center [556, 280] width 40 height 15
click at [528, 302] on b "practice" at bounding box center [527, 309] width 46 height 15
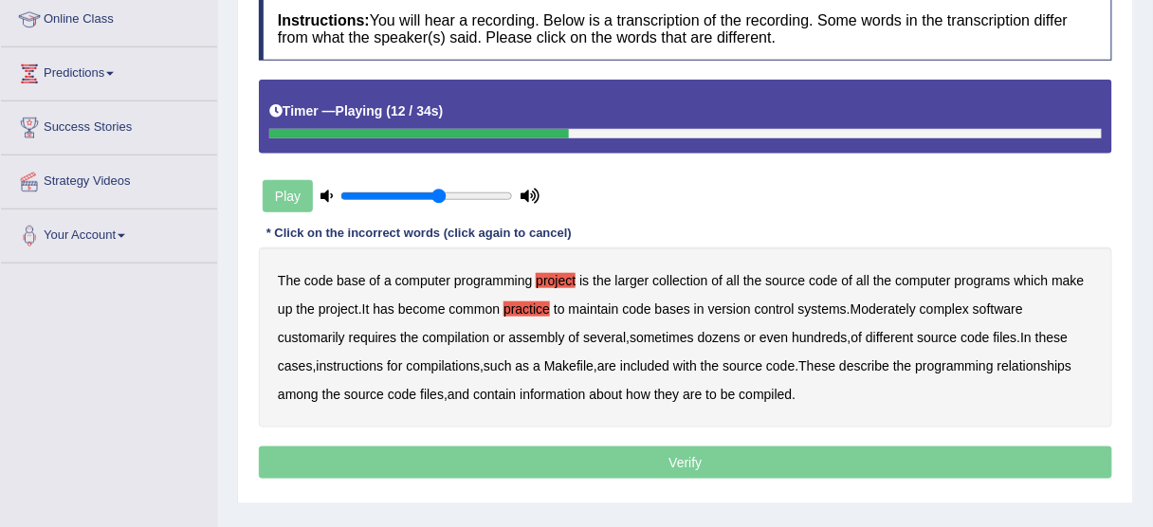
click at [741, 306] on b "version" at bounding box center [729, 309] width 43 height 15
click at [462, 333] on b "compilation" at bounding box center [456, 337] width 67 height 15
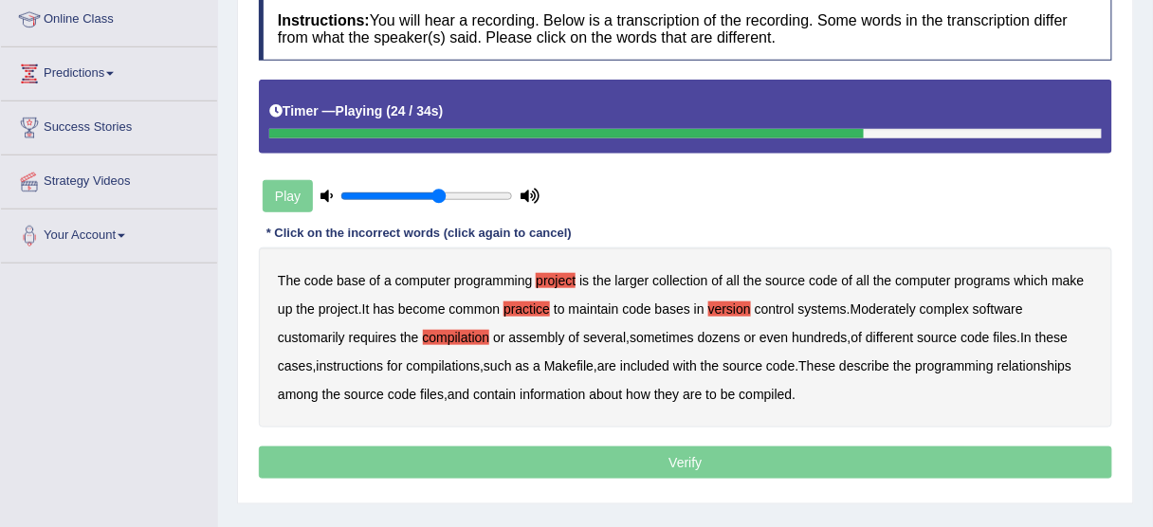
click at [358, 361] on b "instructions" at bounding box center [349, 365] width 67 height 15
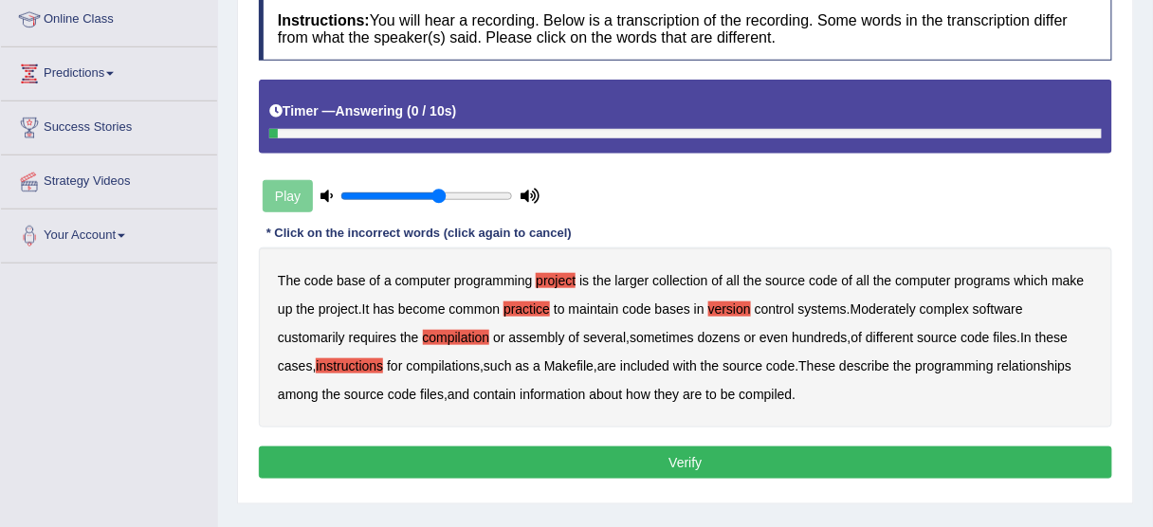
click at [1067, 360] on b "relationships" at bounding box center [1035, 365] width 75 height 15
click at [750, 470] on button "Verify" at bounding box center [685, 463] width 853 height 32
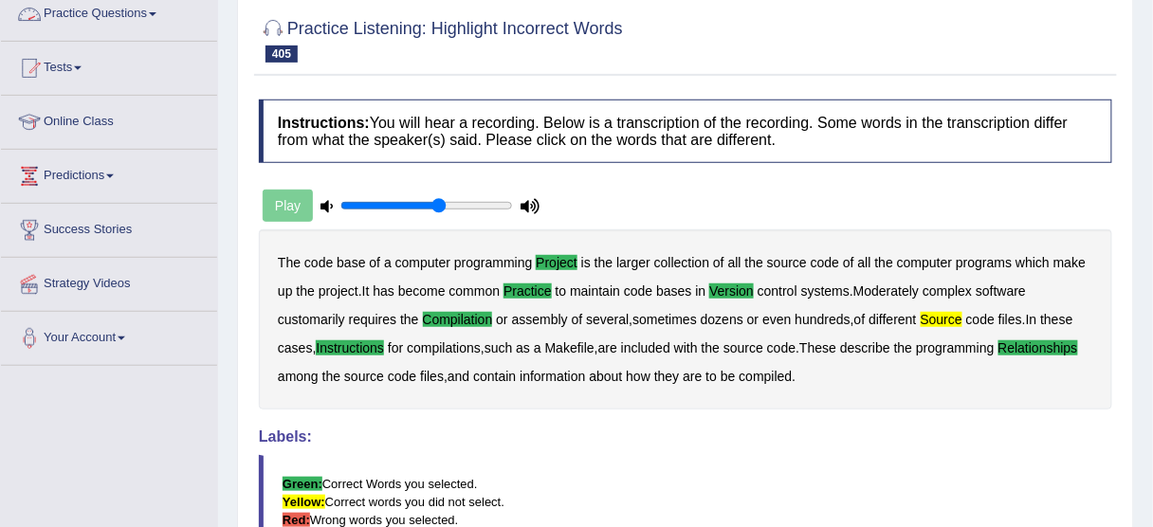
scroll to position [89, 0]
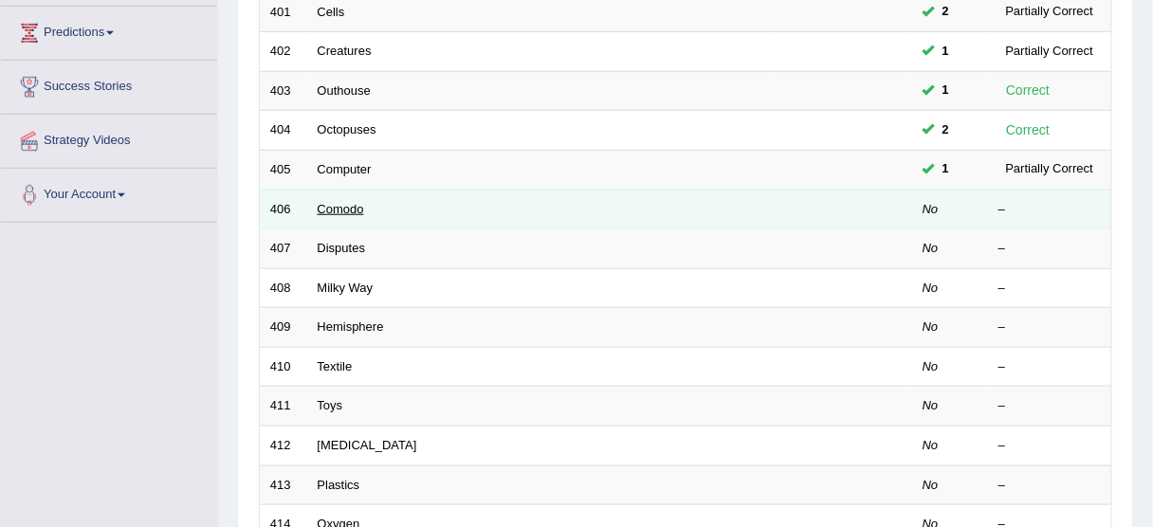
click at [345, 206] on link "Comodo" at bounding box center [341, 209] width 46 height 14
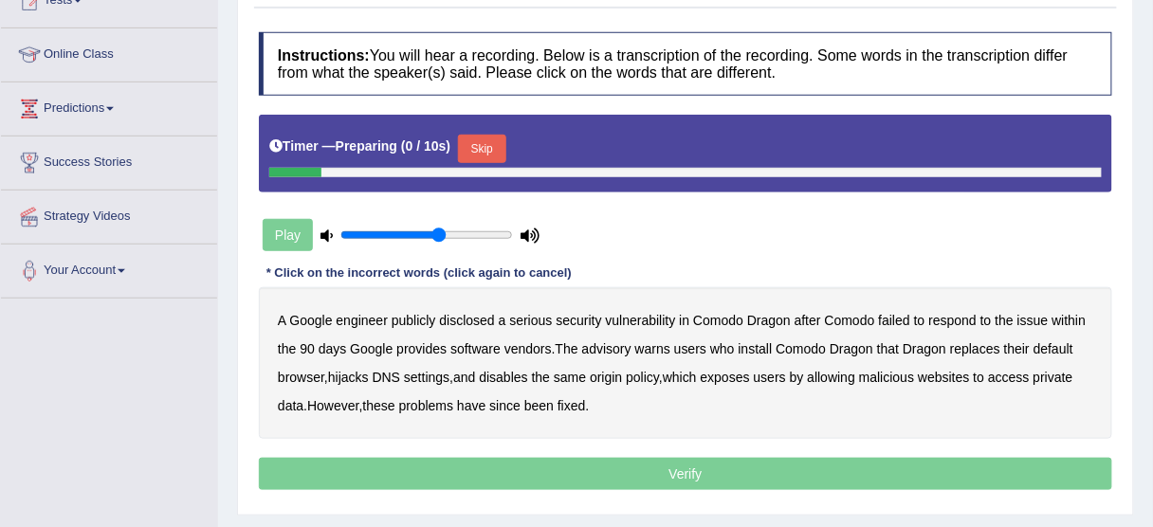
click at [500, 156] on button "Skip" at bounding box center [481, 149] width 47 height 28
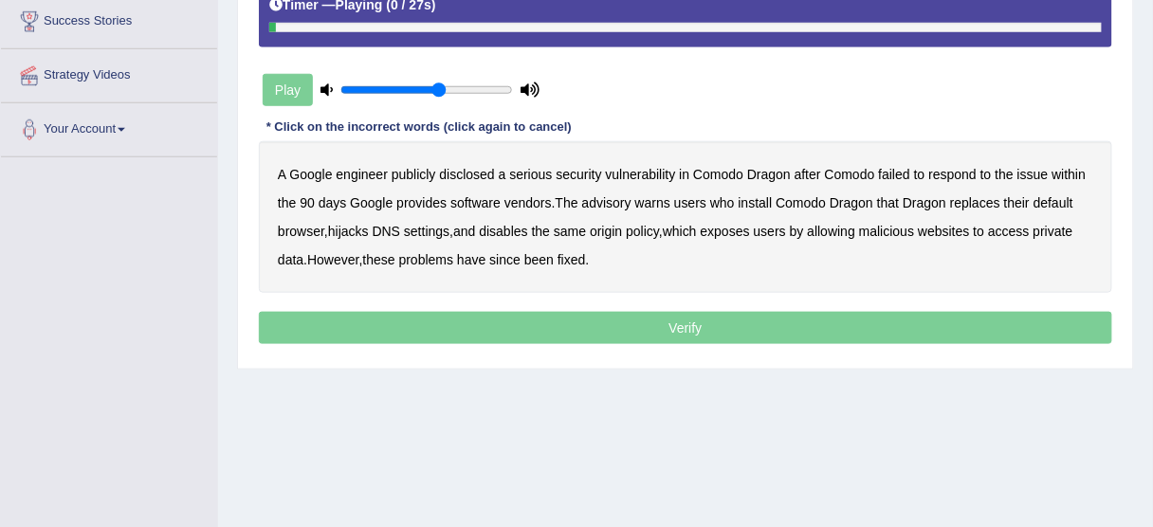
scroll to position [379, 0]
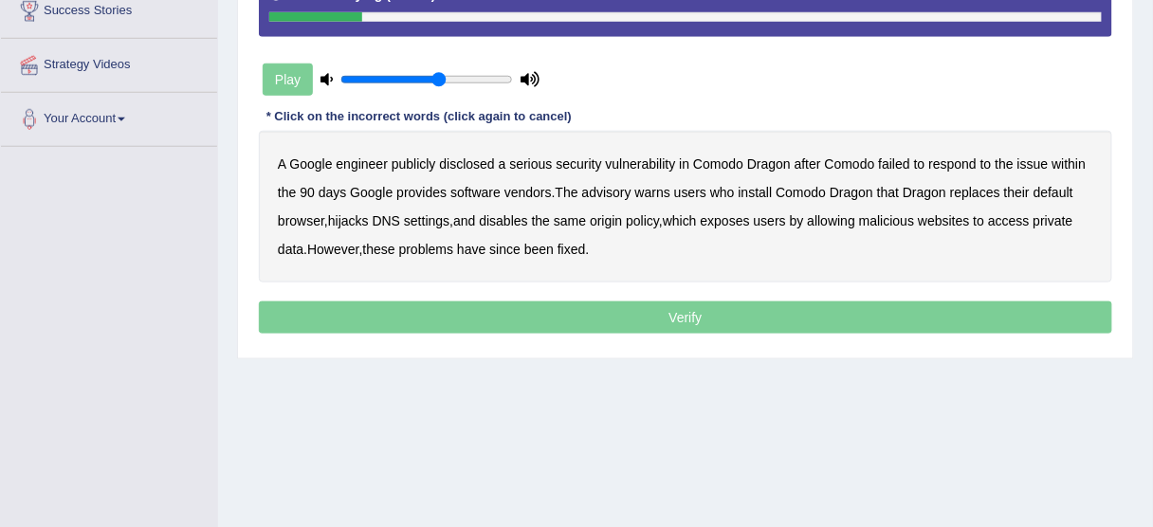
click at [457, 164] on b "disclosed" at bounding box center [467, 163] width 55 height 15
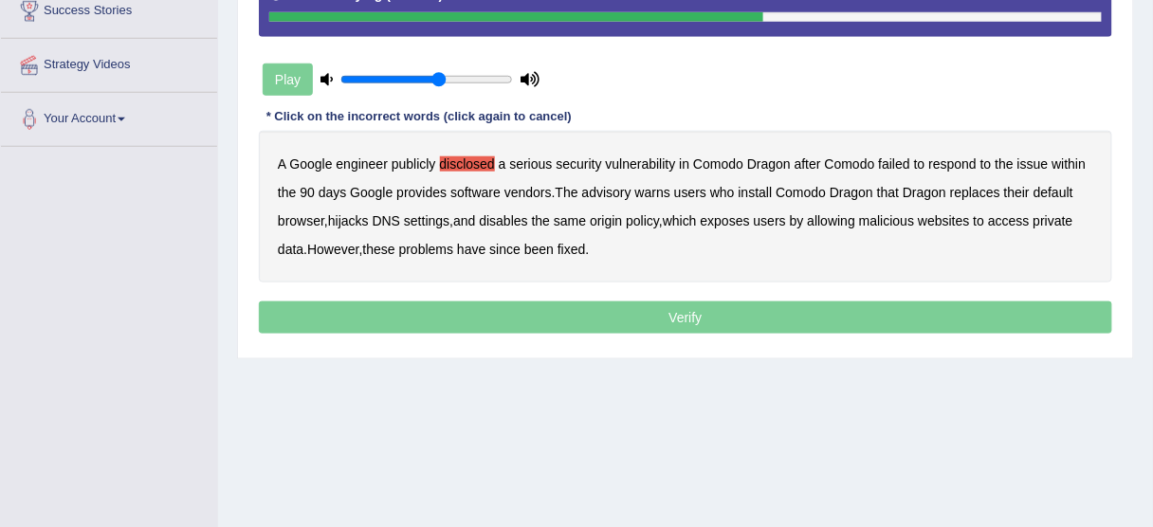
click at [984, 188] on b "replaces" at bounding box center [975, 192] width 50 height 15
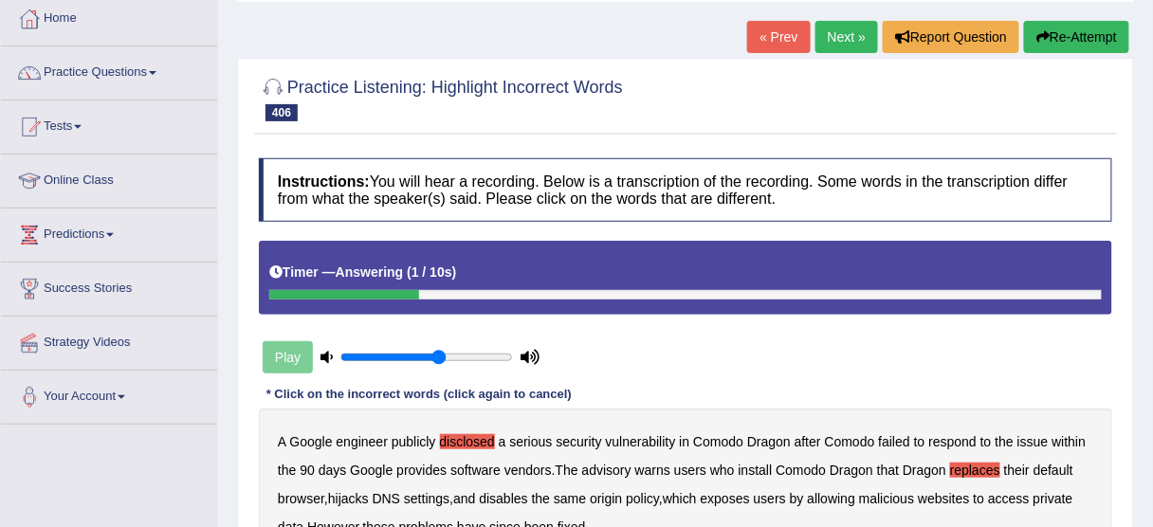
scroll to position [76, 0]
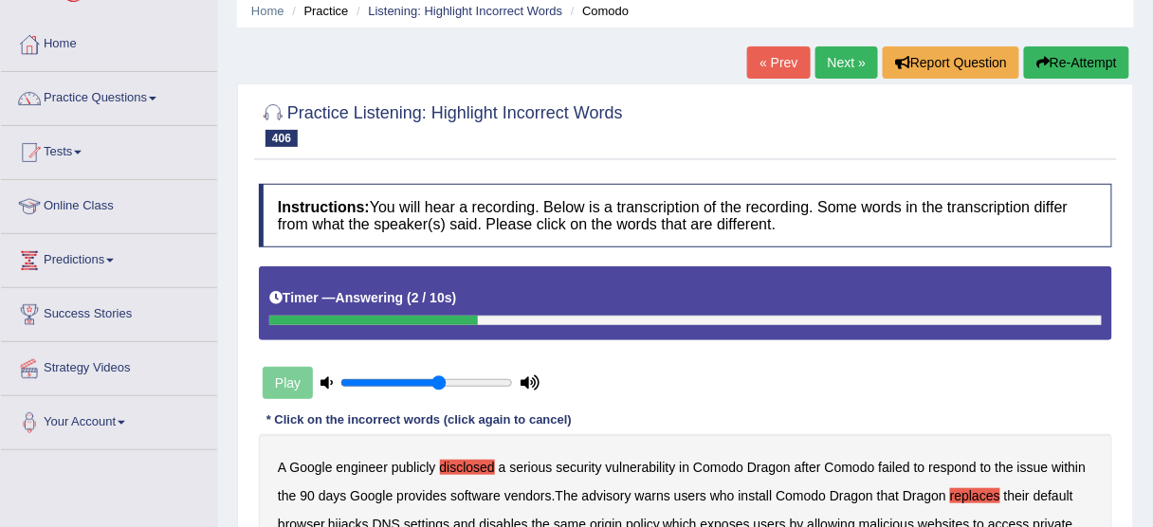
click at [1100, 63] on button "Re-Attempt" at bounding box center [1076, 62] width 105 height 32
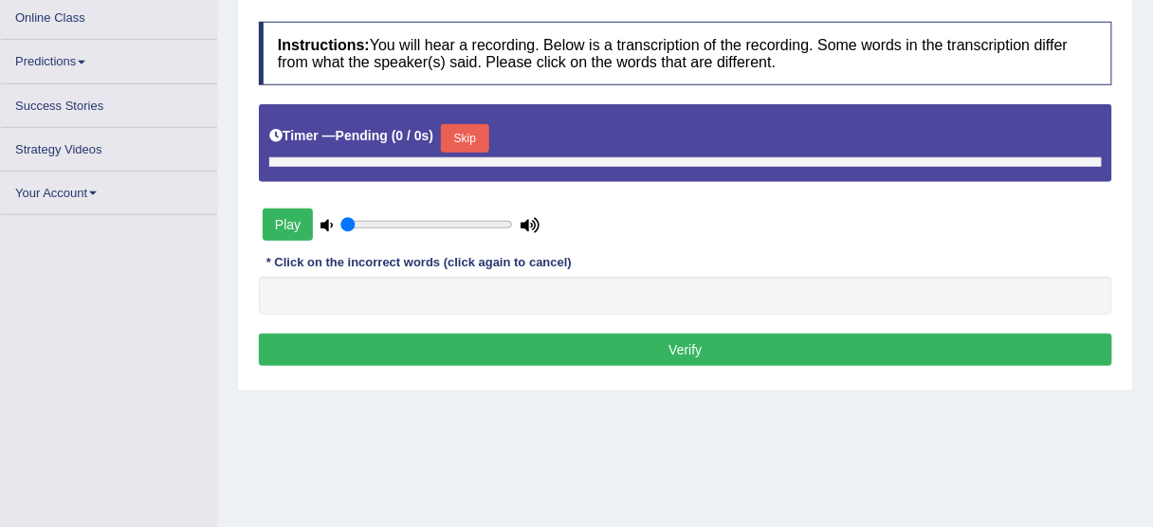
type input "0.6"
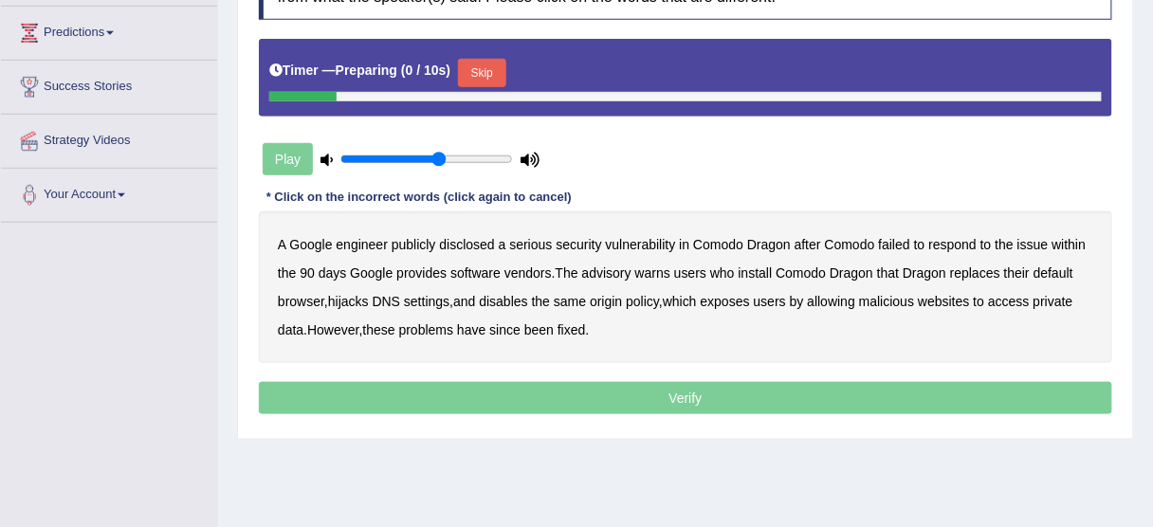
click at [499, 70] on button "Skip" at bounding box center [481, 73] width 47 height 28
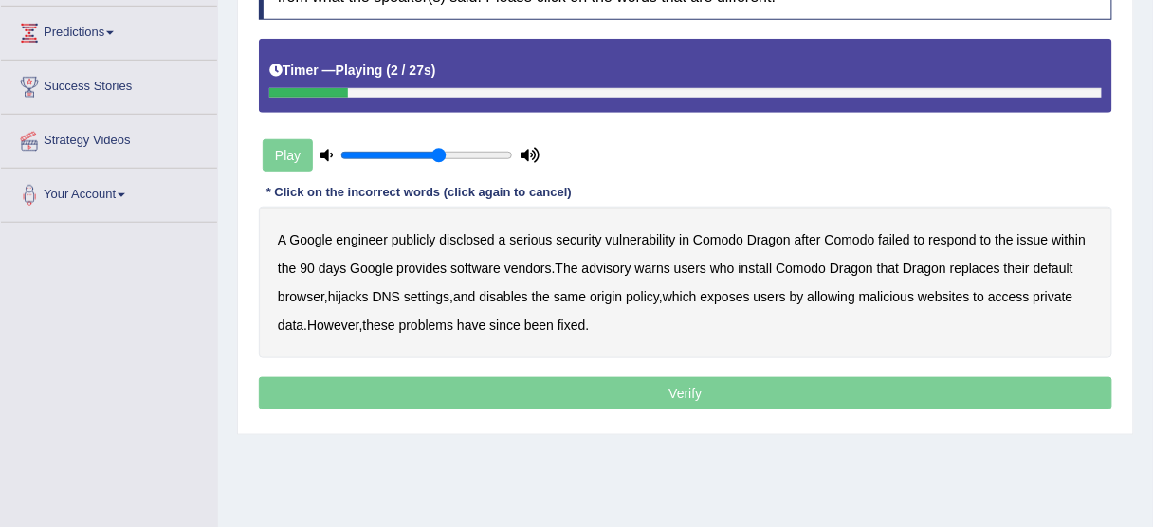
click at [477, 232] on b "disclosed" at bounding box center [467, 239] width 55 height 15
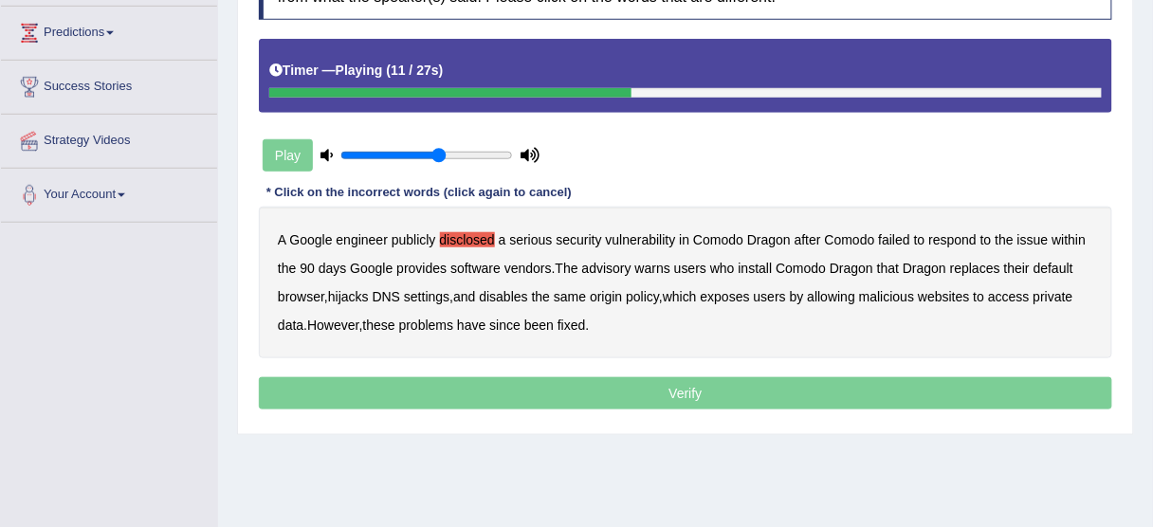
click at [539, 266] on b "vendors" at bounding box center [527, 268] width 47 height 15
click at [544, 263] on b "vendors" at bounding box center [527, 268] width 47 height 15
click at [972, 266] on b "replaces" at bounding box center [975, 268] width 50 height 15
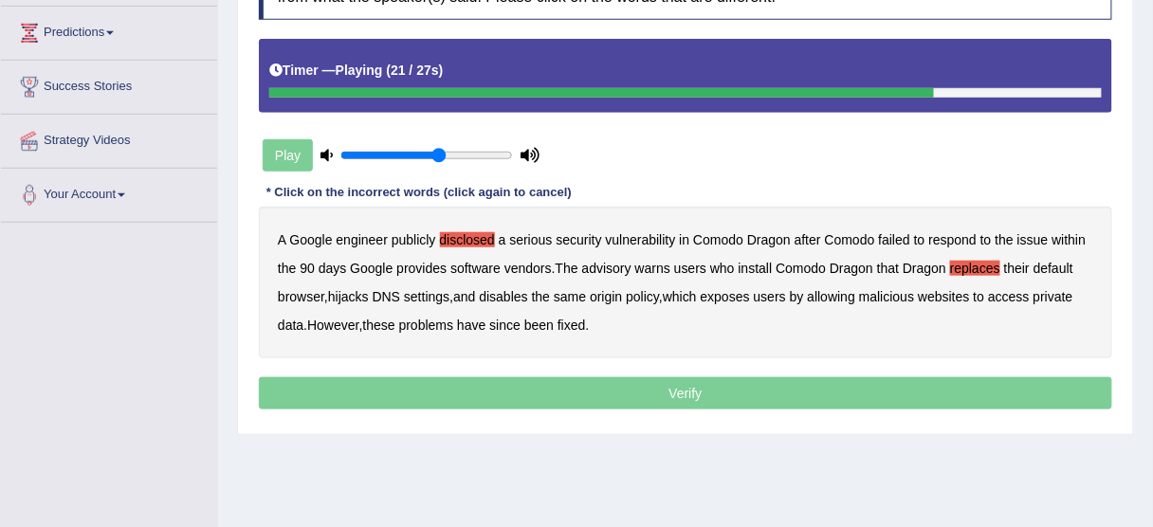
click at [914, 298] on b "malicious" at bounding box center [886, 296] width 55 height 15
click at [1014, 294] on b "access" at bounding box center [1009, 296] width 42 height 15
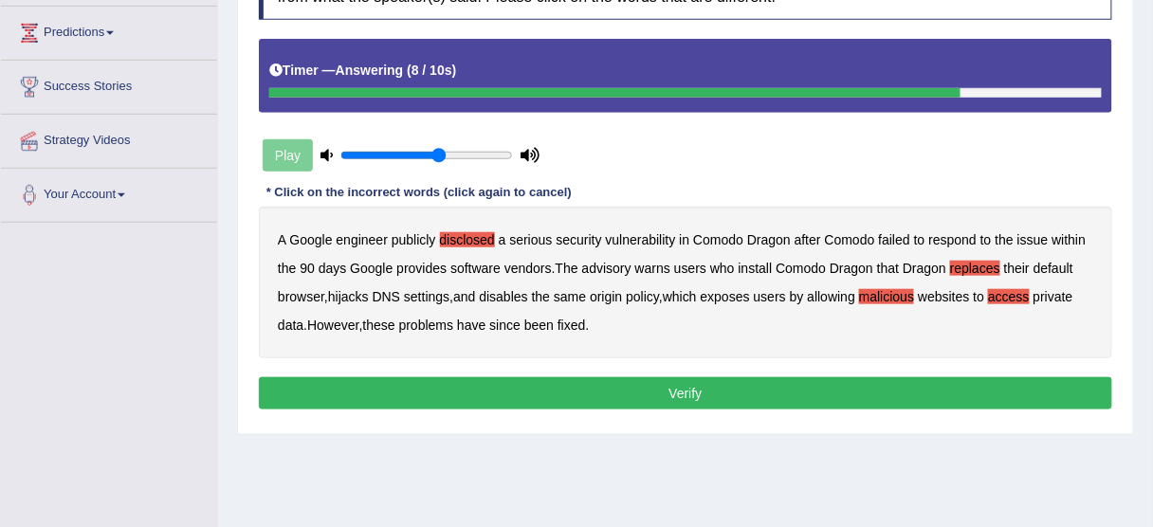
click at [521, 325] on b "since" at bounding box center [504, 325] width 31 height 15
click at [544, 324] on b "been" at bounding box center [538, 325] width 29 height 15
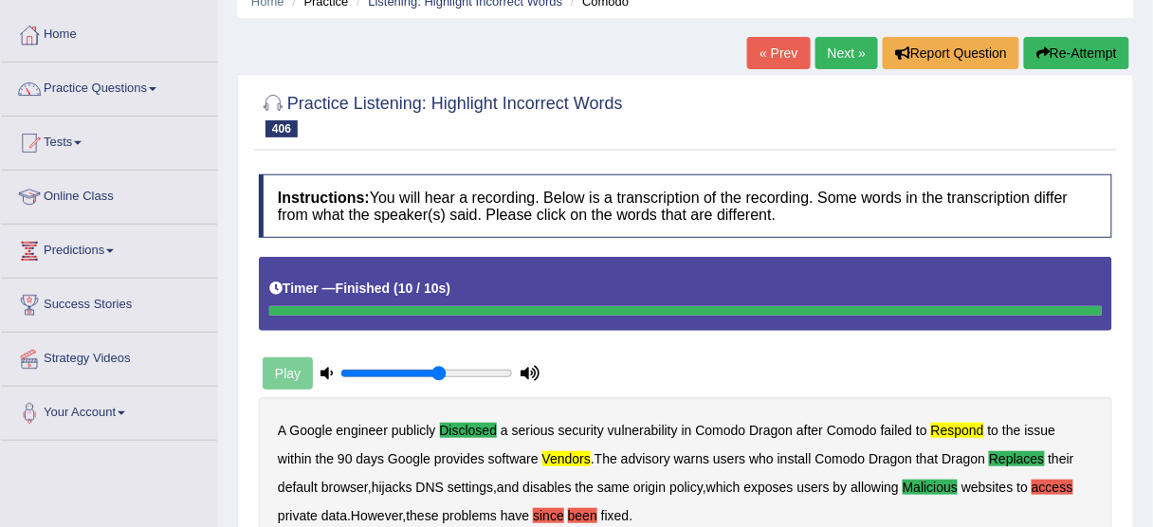
scroll to position [76, 0]
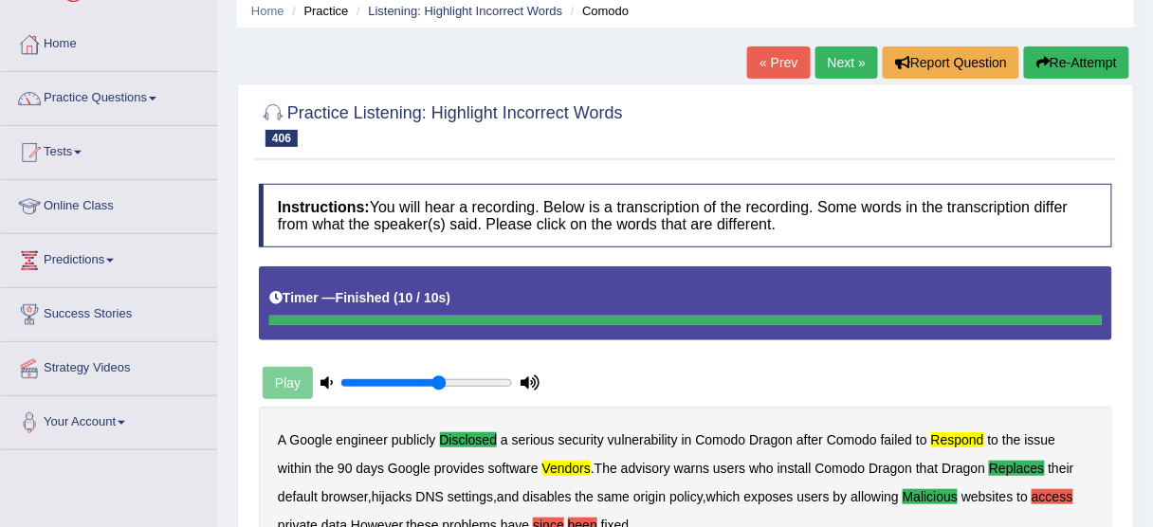
click at [1037, 62] on icon "button" at bounding box center [1042, 62] width 13 height 13
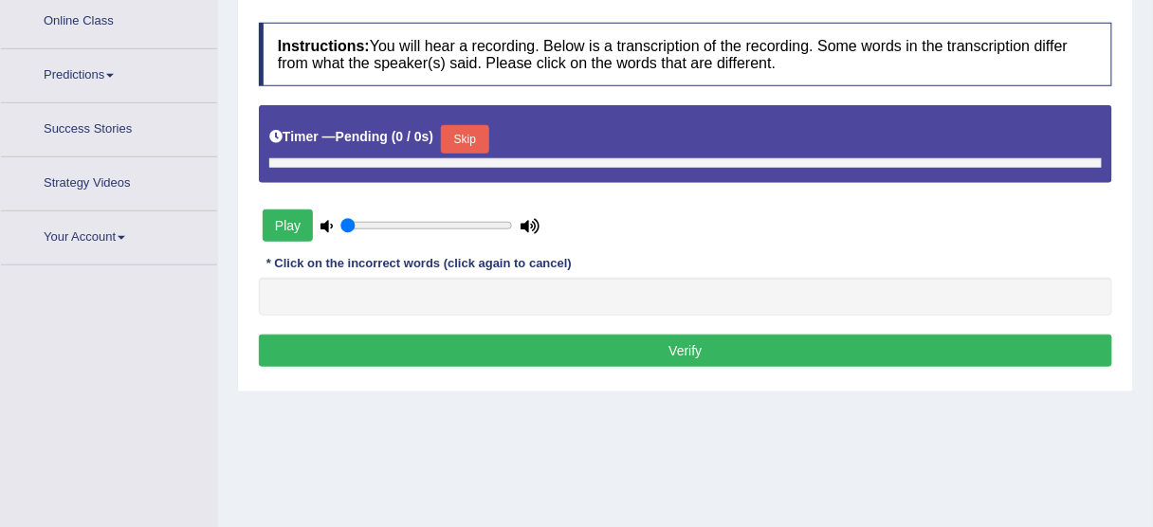
type input "0.6"
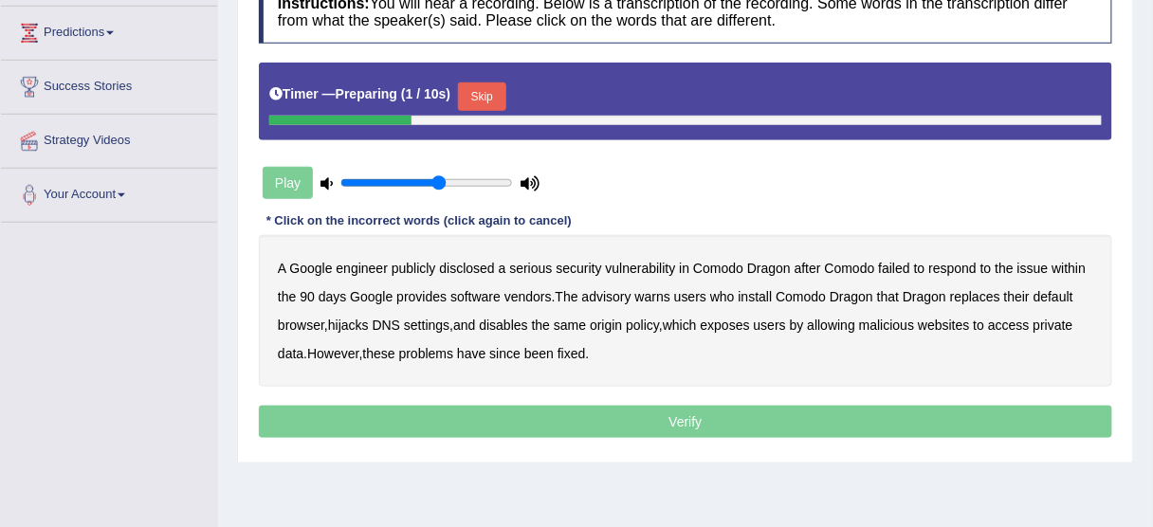
click at [474, 93] on button "Skip" at bounding box center [481, 96] width 47 height 28
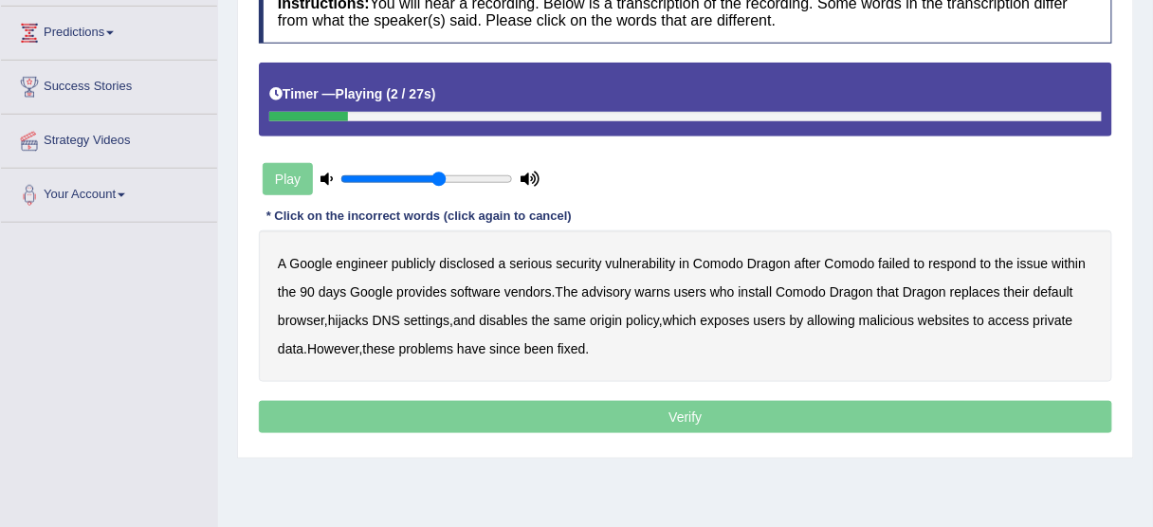
click at [477, 256] on b "disclosed" at bounding box center [467, 263] width 55 height 15
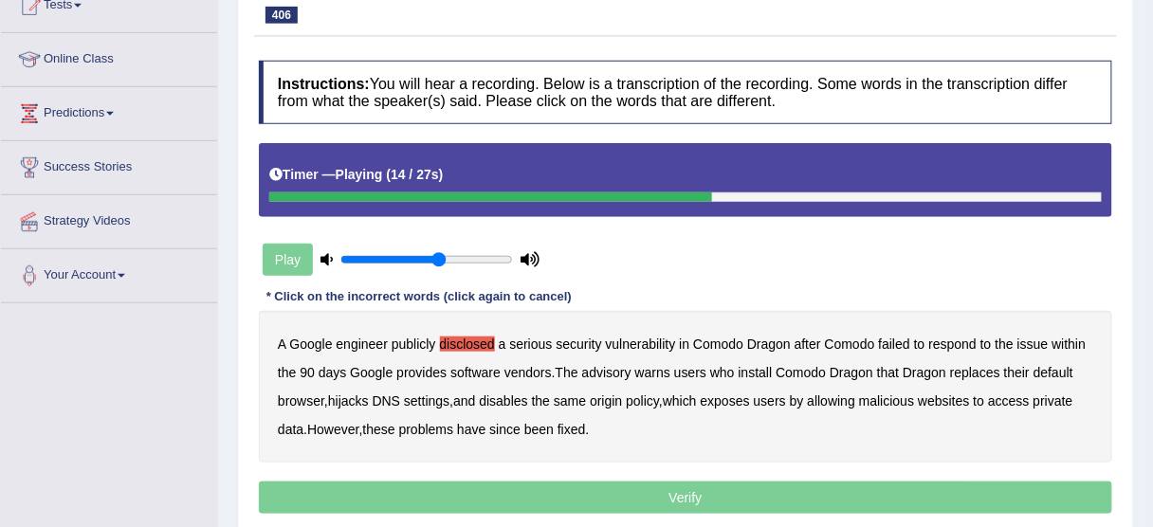
scroll to position [76, 0]
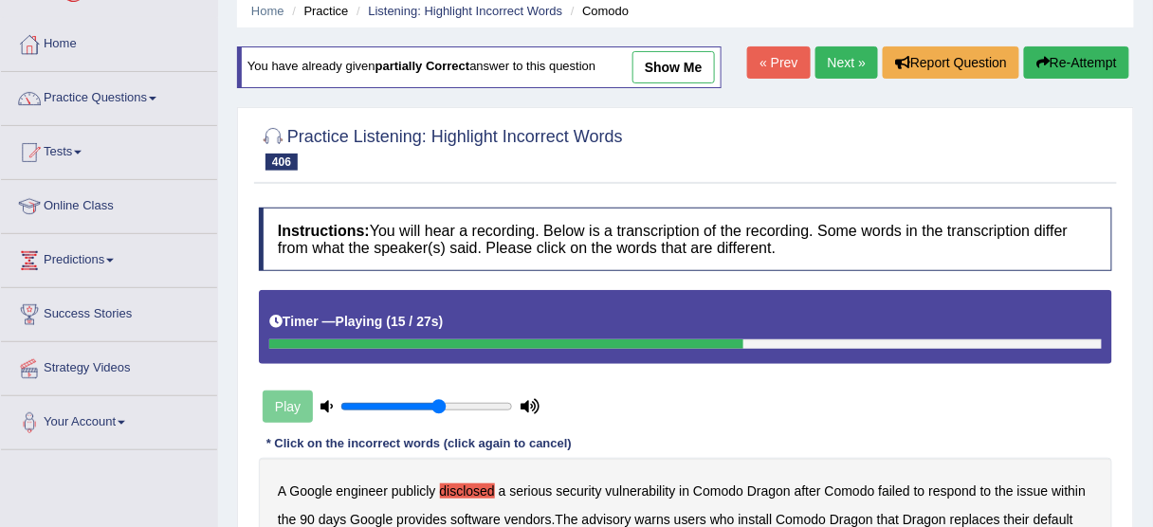
click at [1097, 57] on button "Re-Attempt" at bounding box center [1076, 62] width 105 height 32
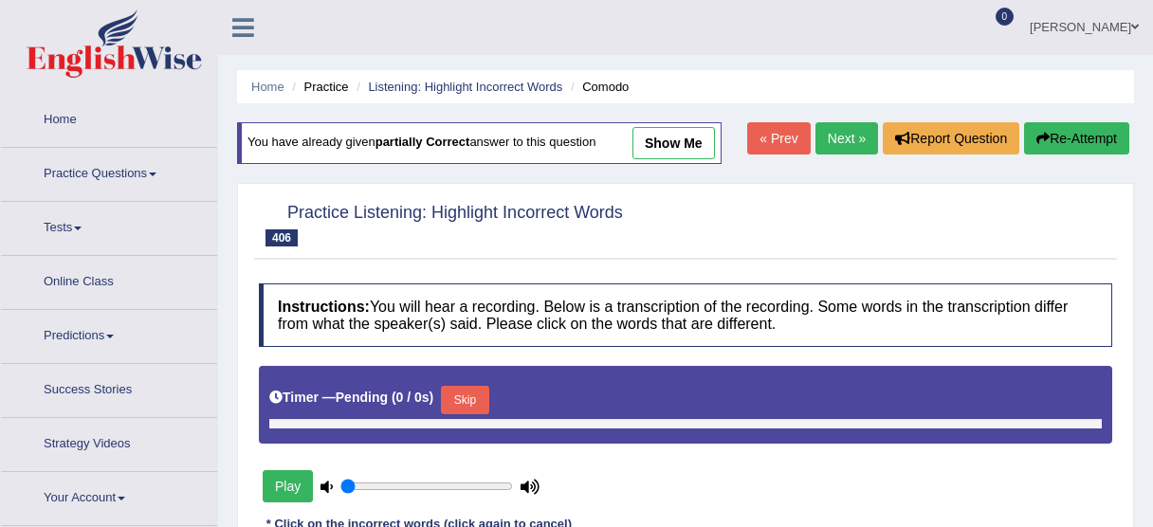
type input "0.6"
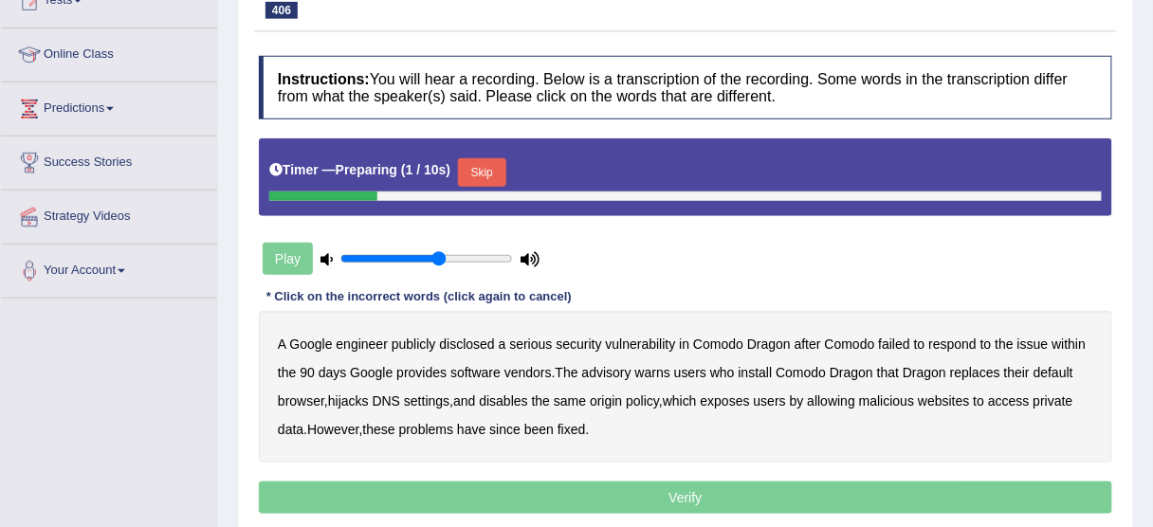
click at [493, 161] on button "Skip" at bounding box center [481, 172] width 47 height 28
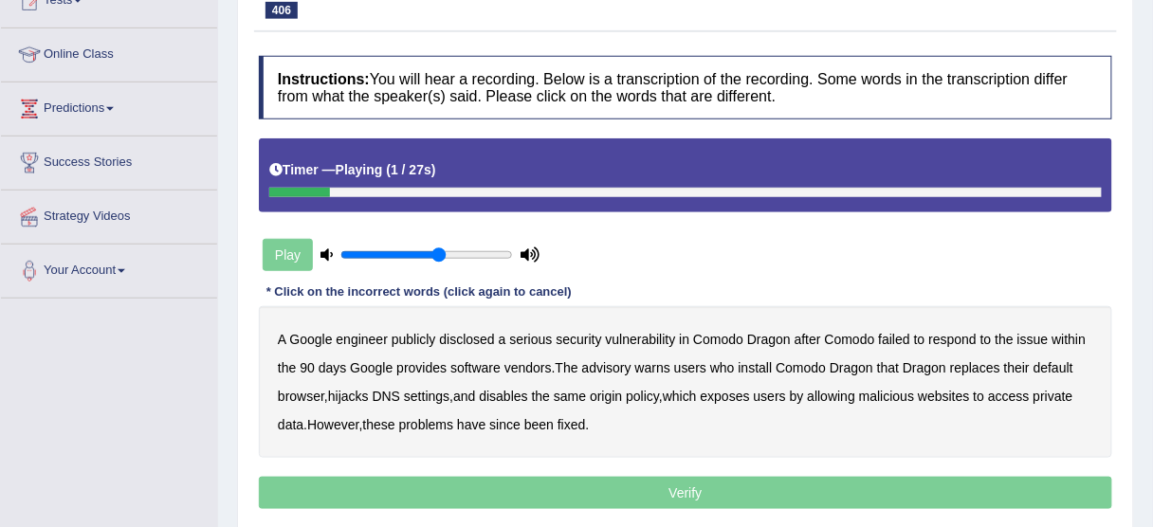
click at [488, 341] on b "disclosed" at bounding box center [467, 339] width 55 height 15
click at [939, 336] on b "respond" at bounding box center [953, 339] width 48 height 15
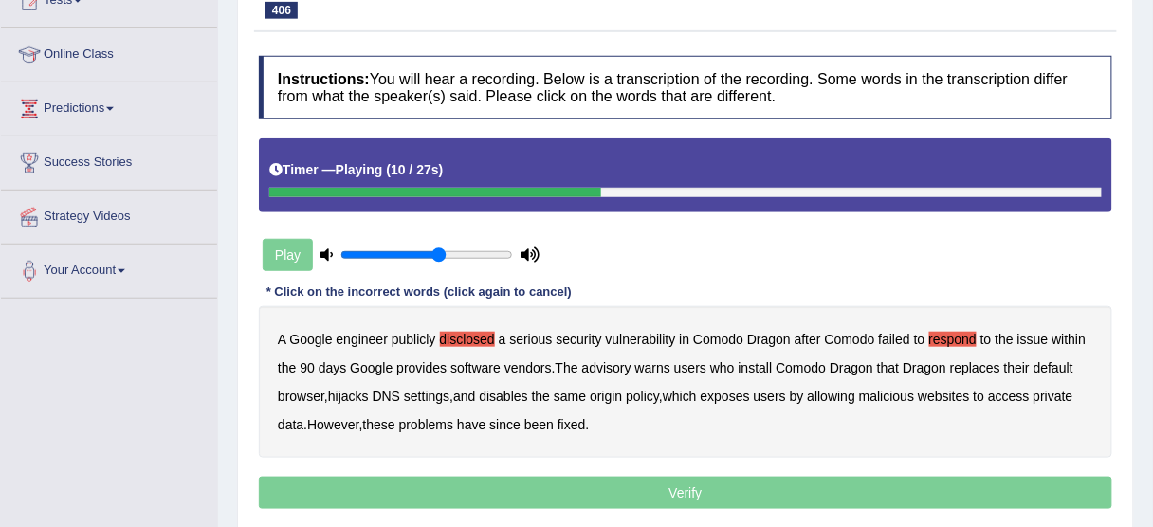
click at [527, 364] on b "vendors" at bounding box center [527, 367] width 47 height 15
click at [984, 365] on b "replaces" at bounding box center [975, 367] width 50 height 15
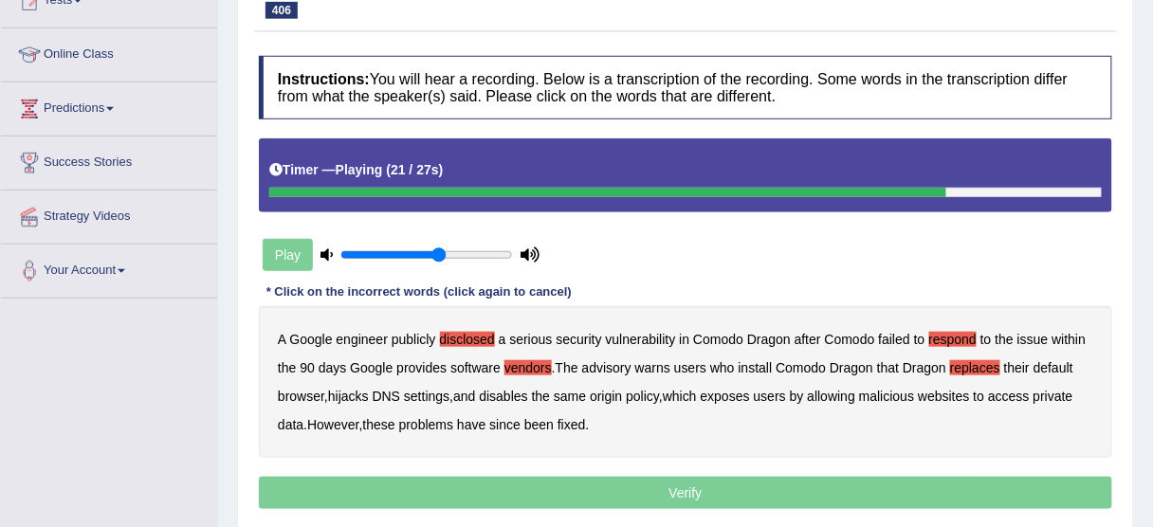
click at [891, 389] on b "malicious" at bounding box center [886, 396] width 55 height 15
click at [1029, 395] on b "access" at bounding box center [1009, 396] width 42 height 15
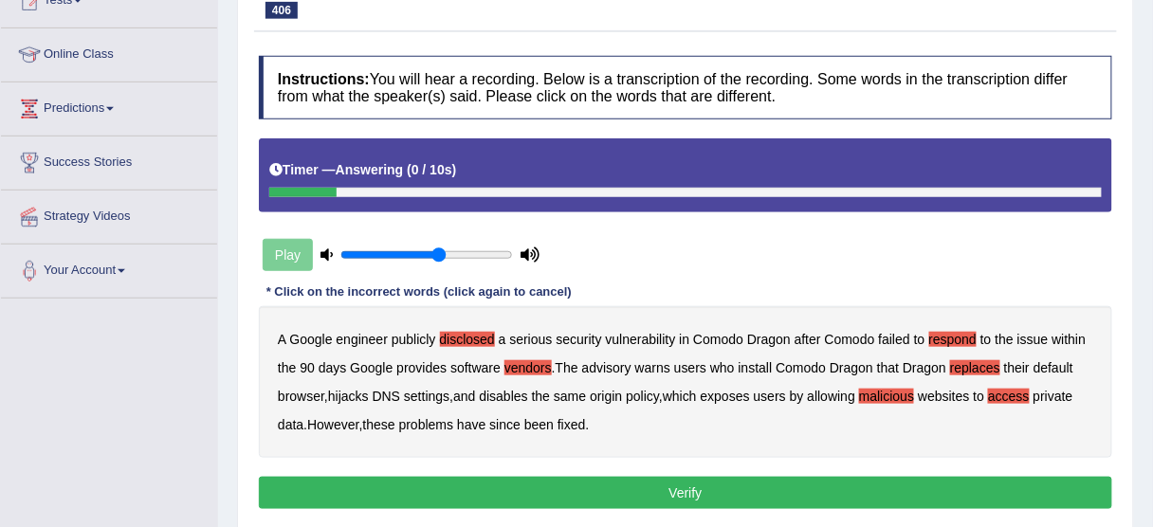
click at [647, 501] on button "Verify" at bounding box center [685, 493] width 853 height 32
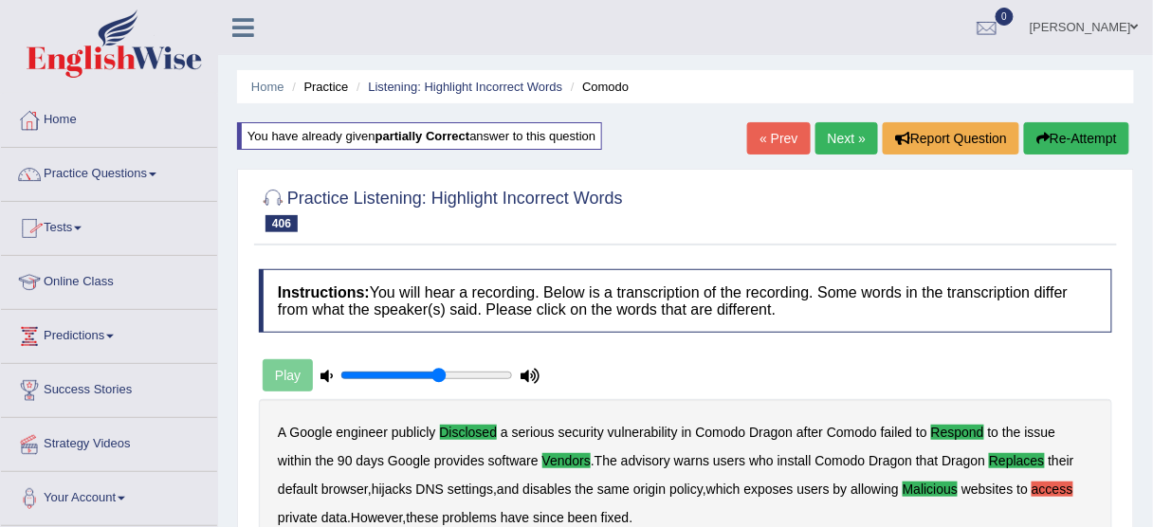
click at [837, 141] on link "Next »" at bounding box center [847, 138] width 63 height 32
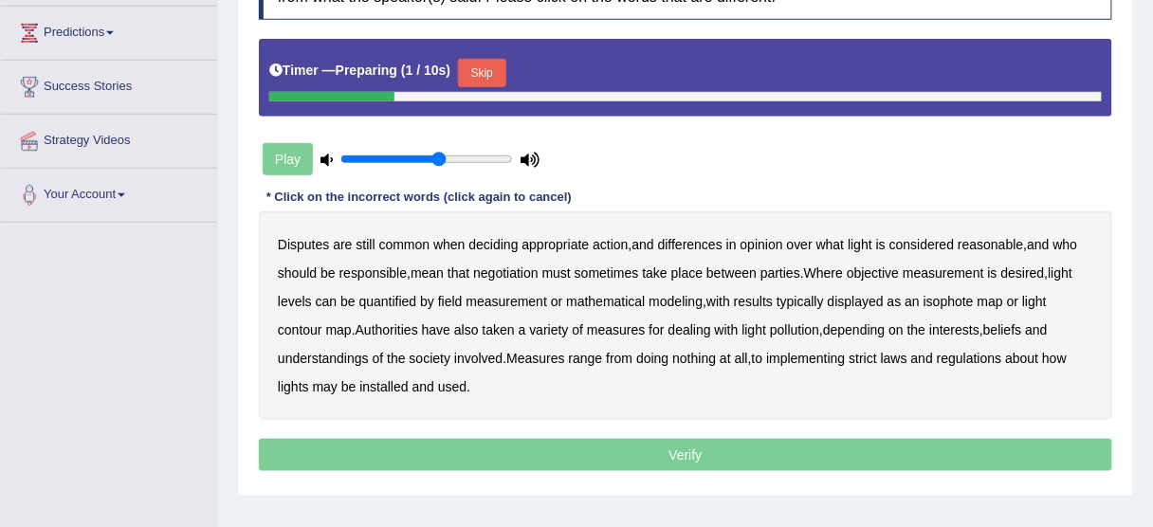
click at [488, 71] on button "Skip" at bounding box center [481, 73] width 47 height 28
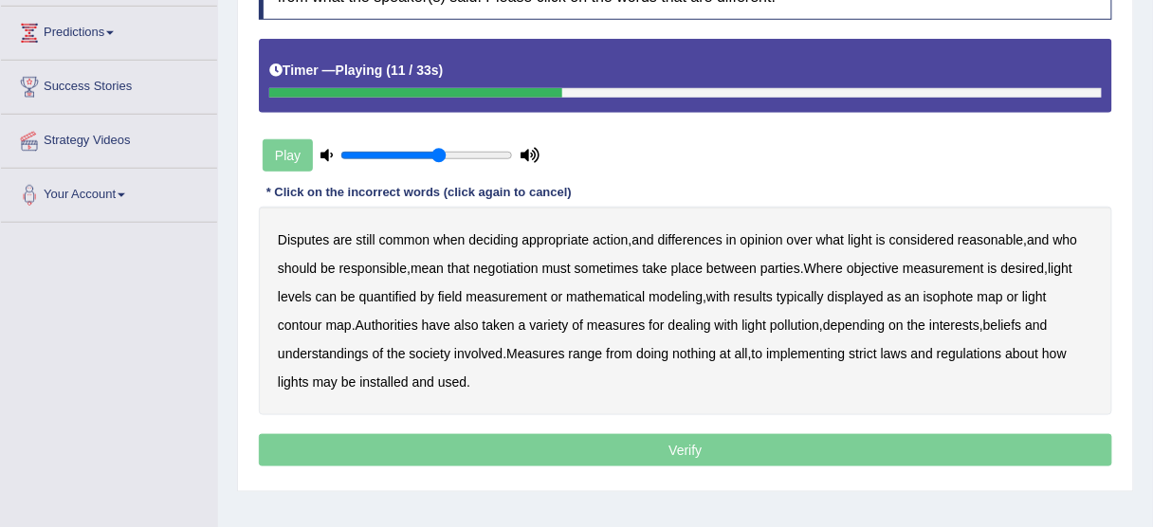
click at [874, 266] on b "objective" at bounding box center [873, 268] width 52 height 15
click at [809, 291] on b "typically" at bounding box center [800, 296] width 47 height 15
click at [308, 324] on b "contour" at bounding box center [300, 325] width 45 height 15
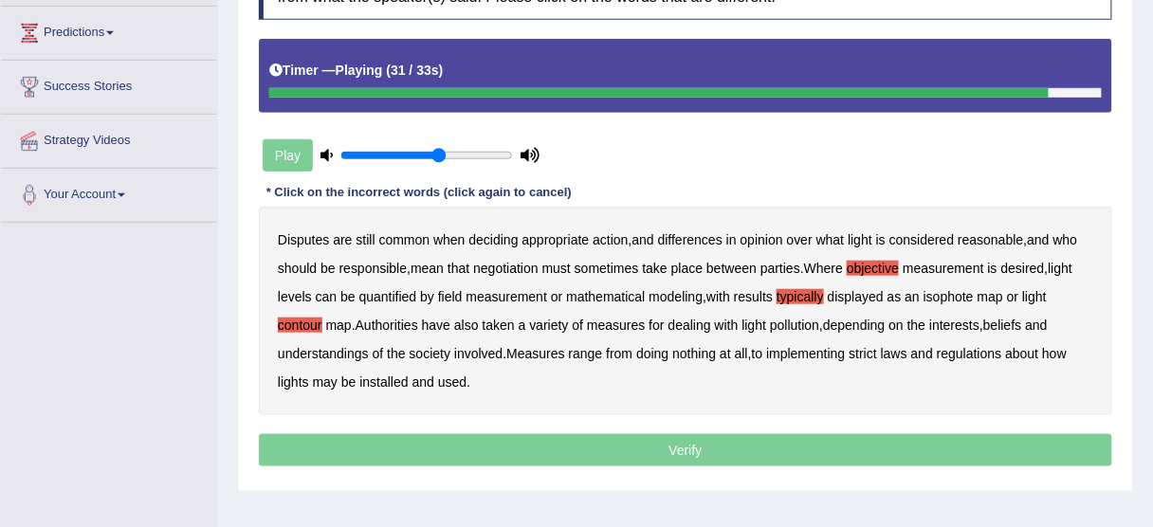
click at [994, 347] on b "regulations" at bounding box center [969, 353] width 65 height 15
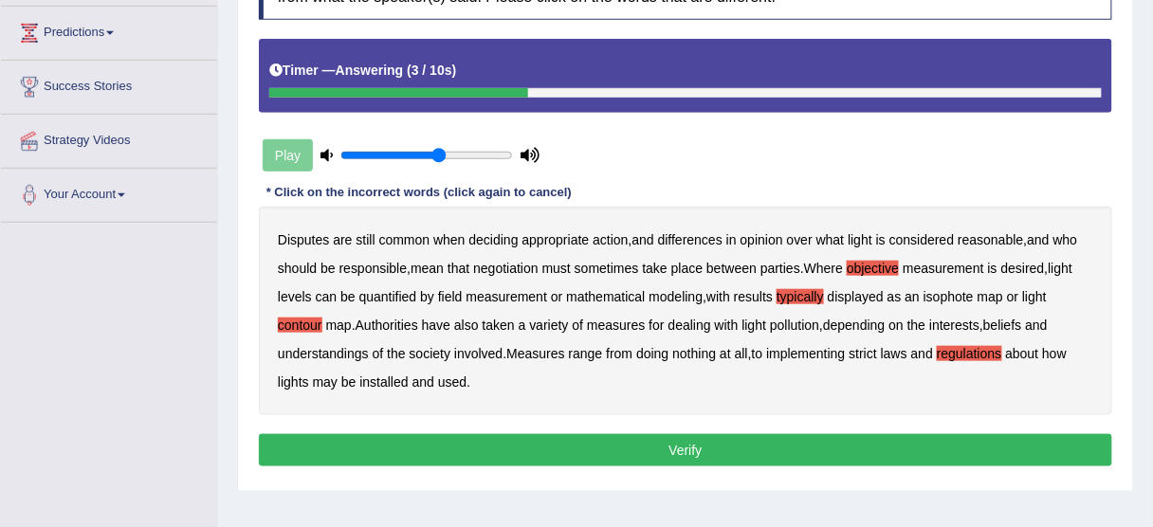
click at [408, 454] on button "Verify" at bounding box center [685, 450] width 853 height 32
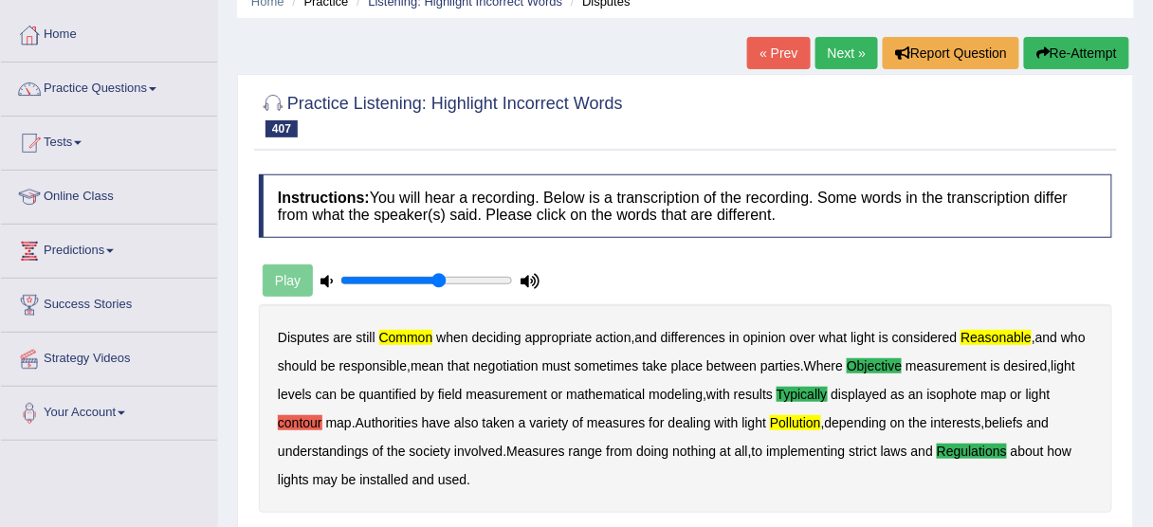
scroll to position [76, 0]
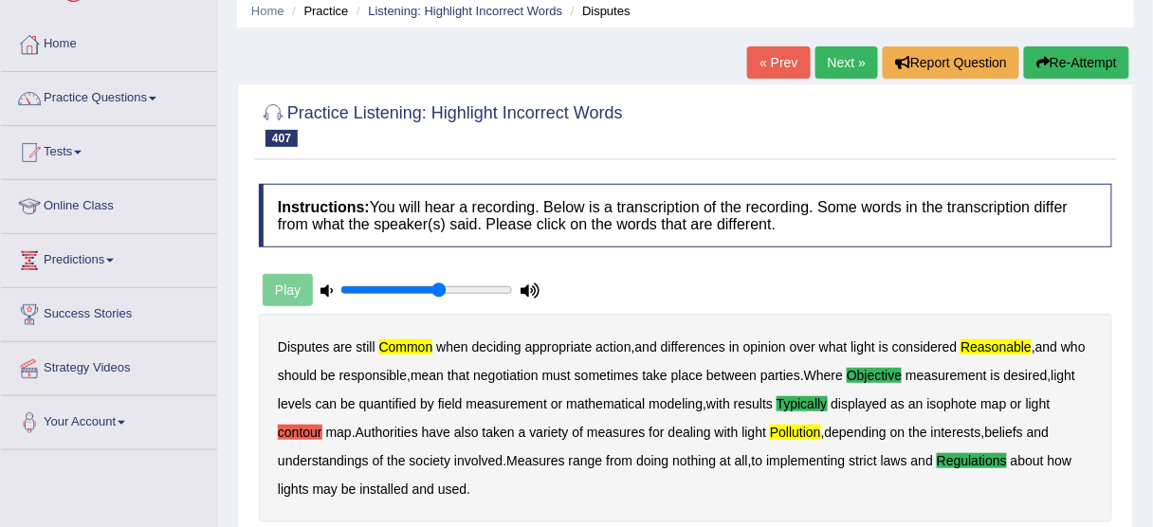
click at [1109, 57] on button "Re-Attempt" at bounding box center [1076, 62] width 105 height 32
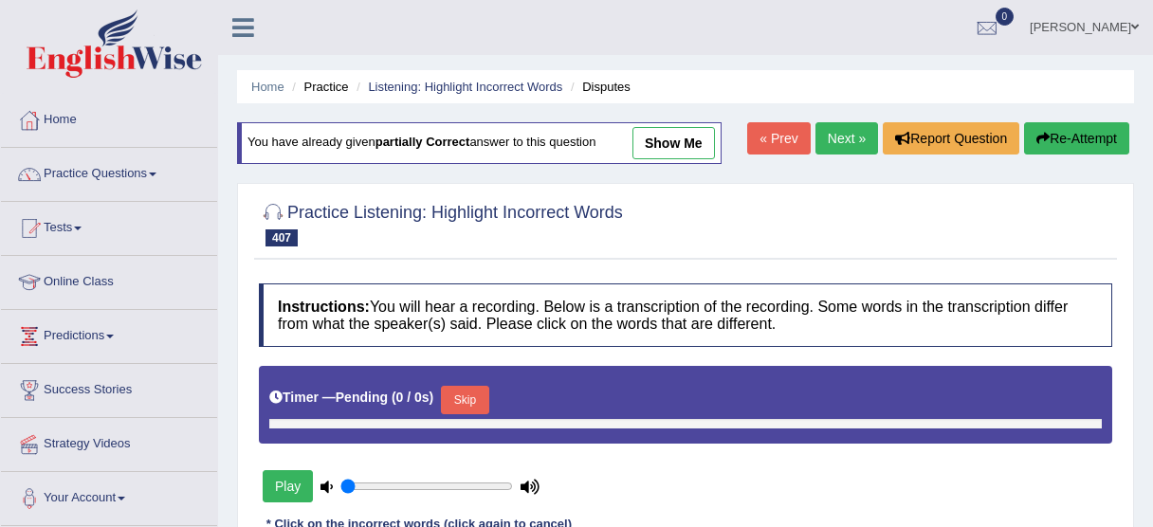
type input "0.6"
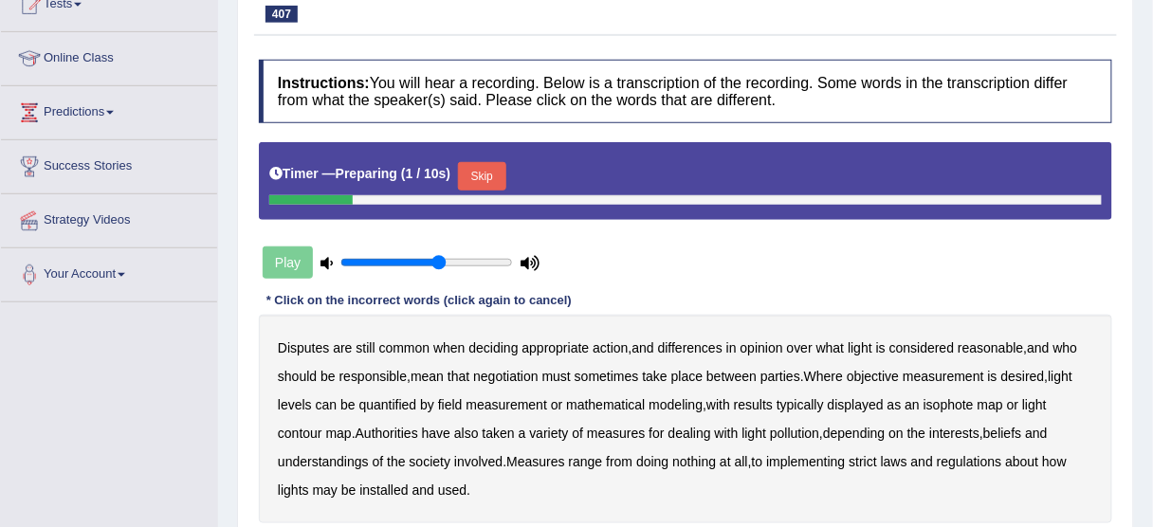
scroll to position [228, 0]
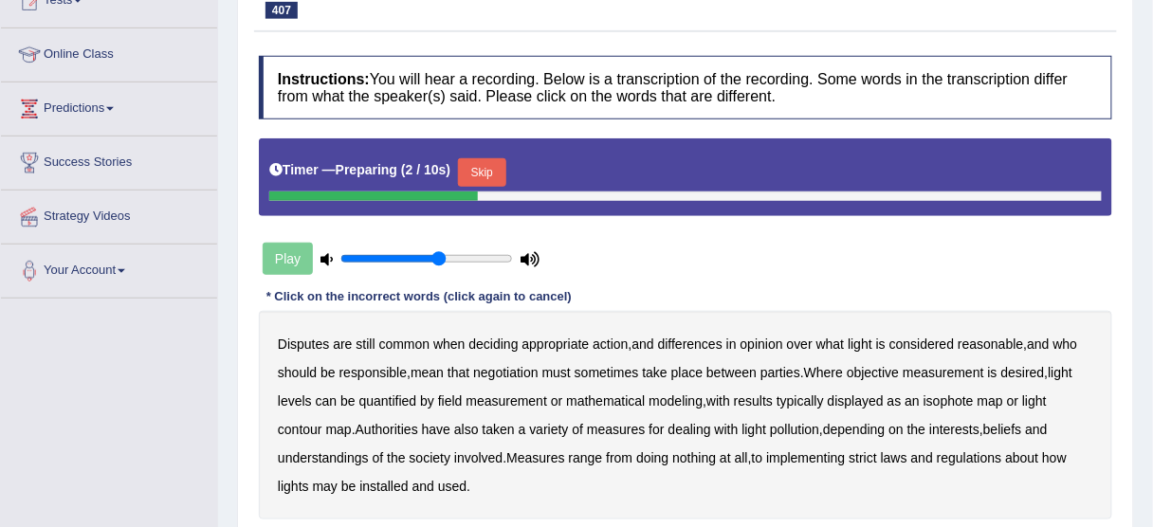
click at [505, 176] on button "Skip" at bounding box center [481, 172] width 47 height 28
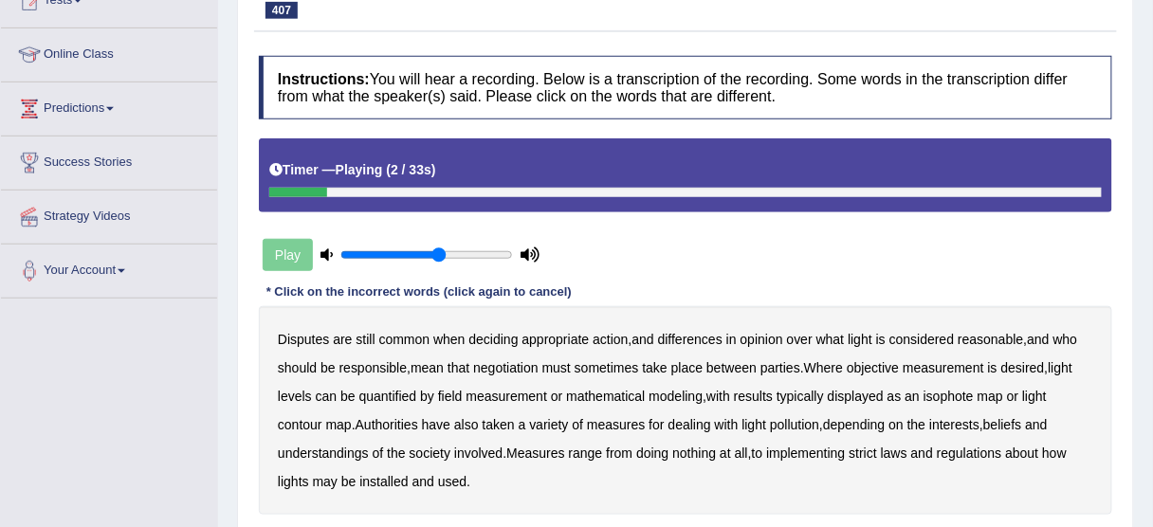
click at [384, 335] on b "common" at bounding box center [404, 339] width 51 height 15
click at [980, 335] on b "reasonable" at bounding box center [990, 339] width 65 height 15
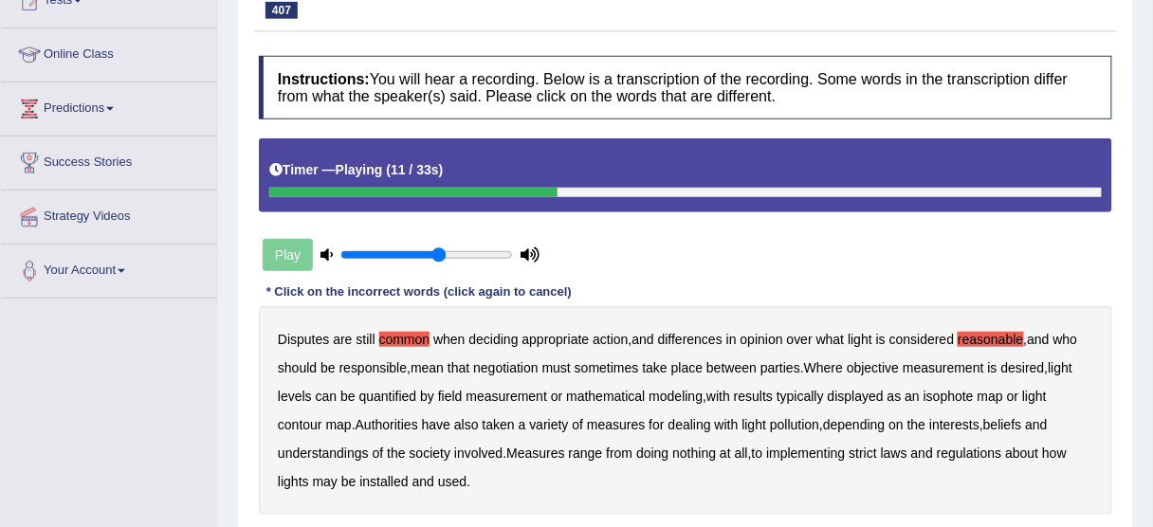
click at [886, 360] on b "objective" at bounding box center [873, 367] width 52 height 15
click at [812, 392] on b "typically" at bounding box center [800, 396] width 47 height 15
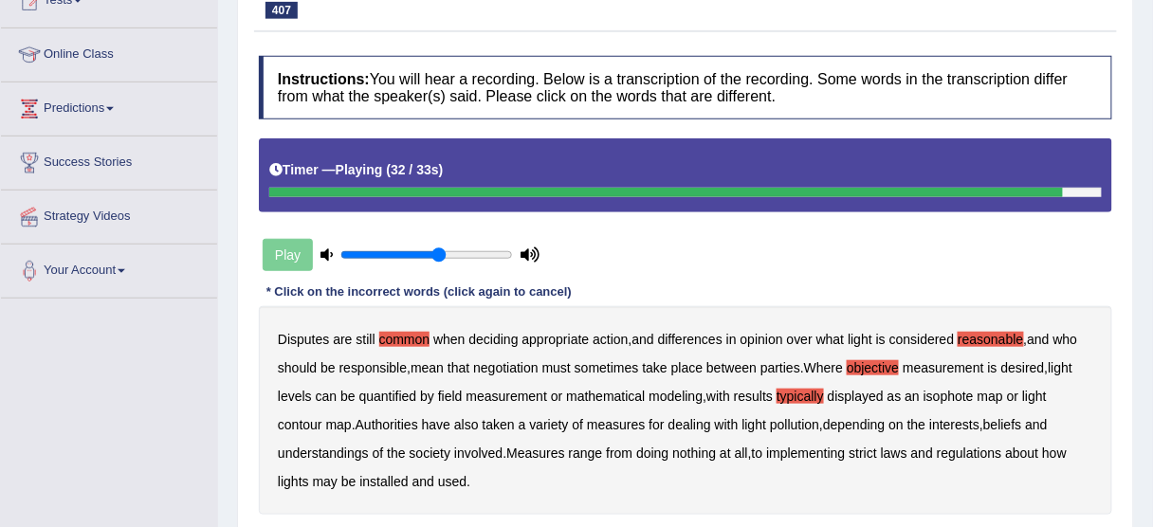
click at [1001, 448] on b "regulations" at bounding box center [969, 453] width 65 height 15
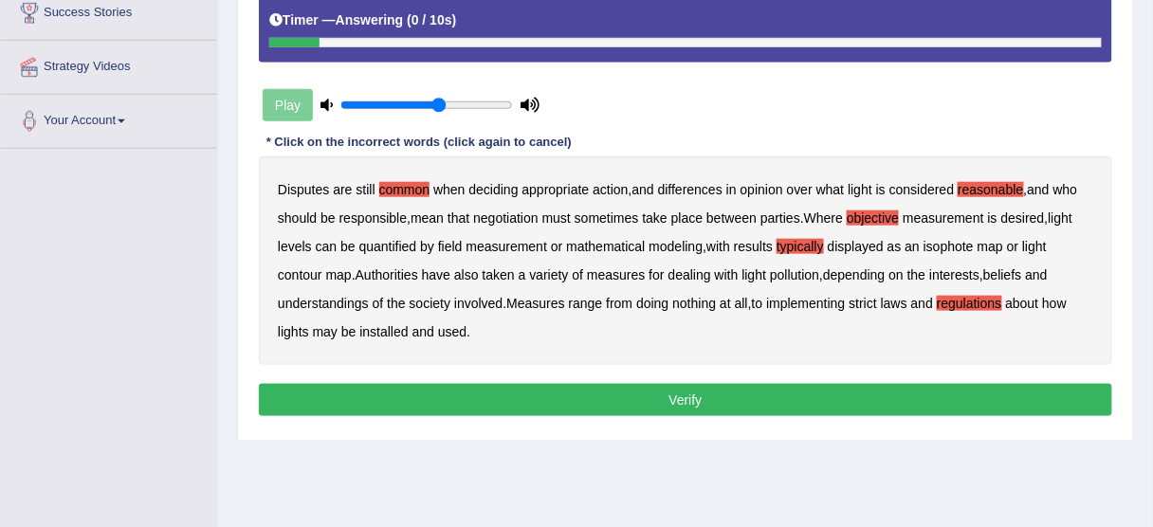
scroll to position [379, 0]
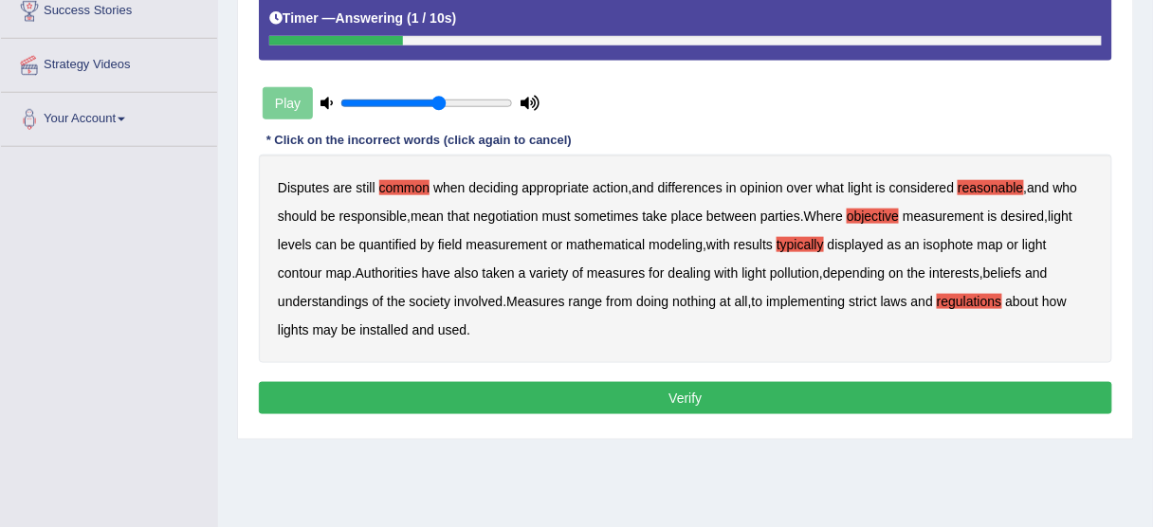
click at [447, 400] on button "Verify" at bounding box center [685, 398] width 853 height 32
